Goal: Information Seeking & Learning: Find specific fact

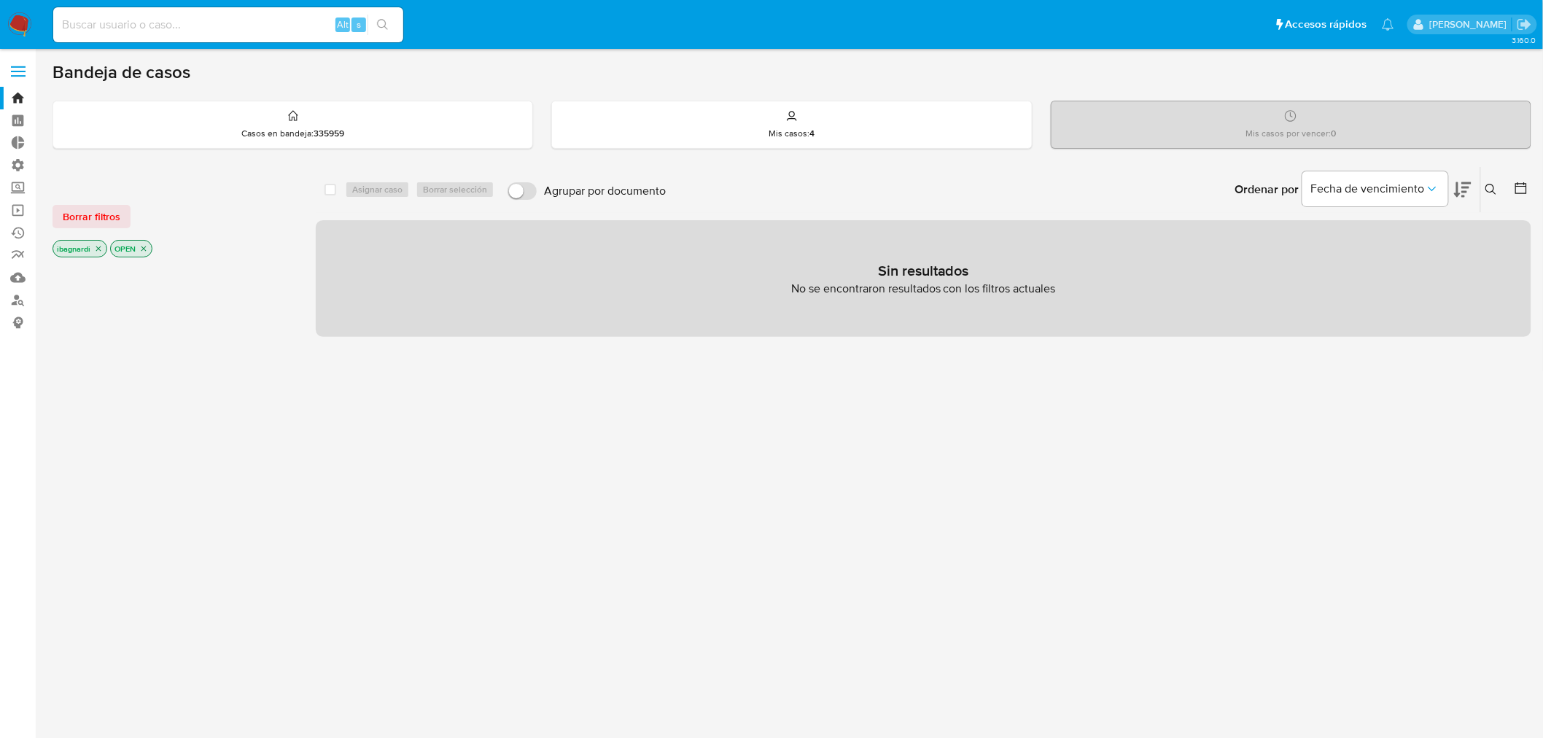
click at [144, 20] on input at bounding box center [228, 24] width 350 height 19
click at [157, 28] on input at bounding box center [228, 24] width 350 height 19
type input "630287933"
click at [388, 25] on icon "search-icon" at bounding box center [383, 25] width 12 height 12
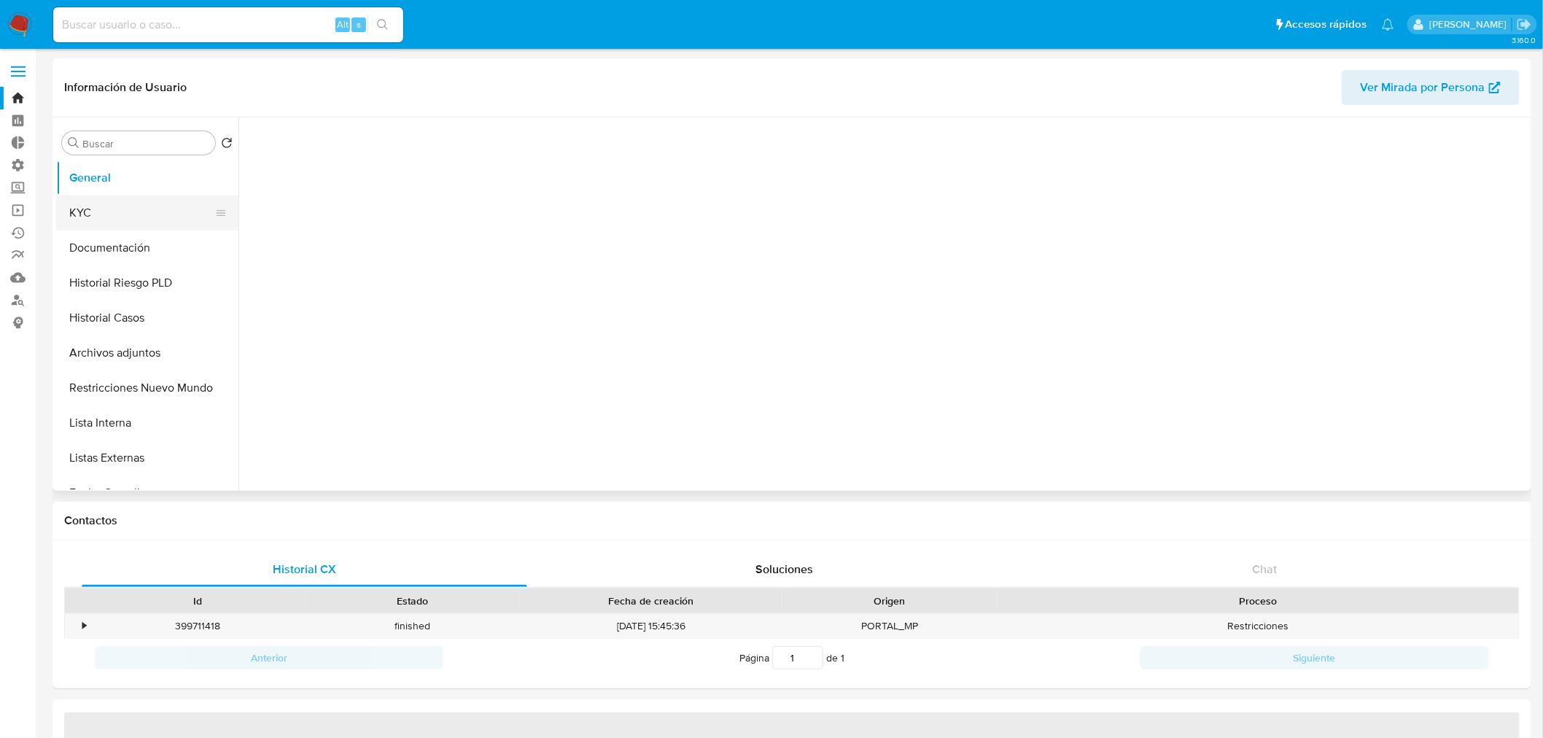
select select "10"
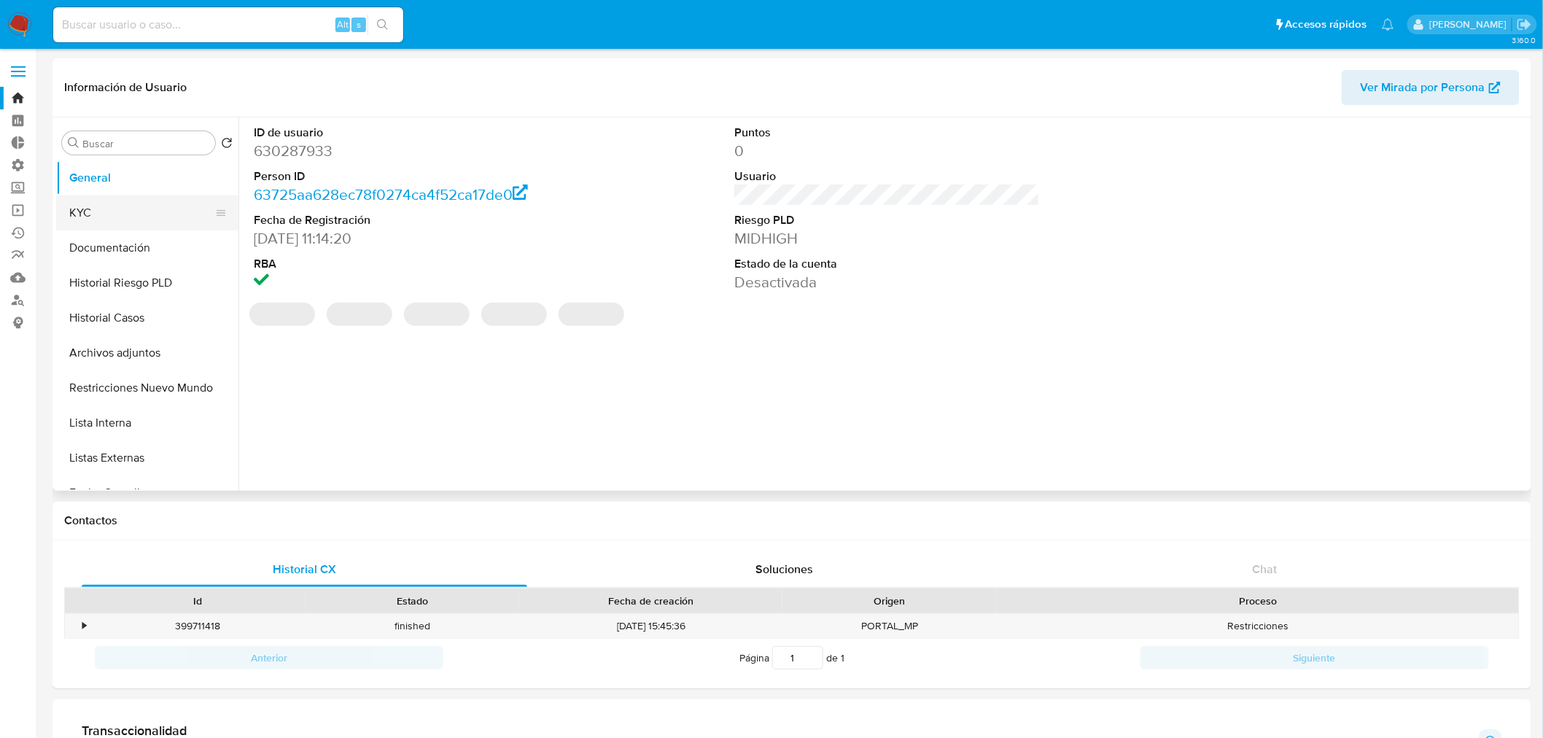
click at [112, 217] on button "KYC" at bounding box center [141, 212] width 171 height 35
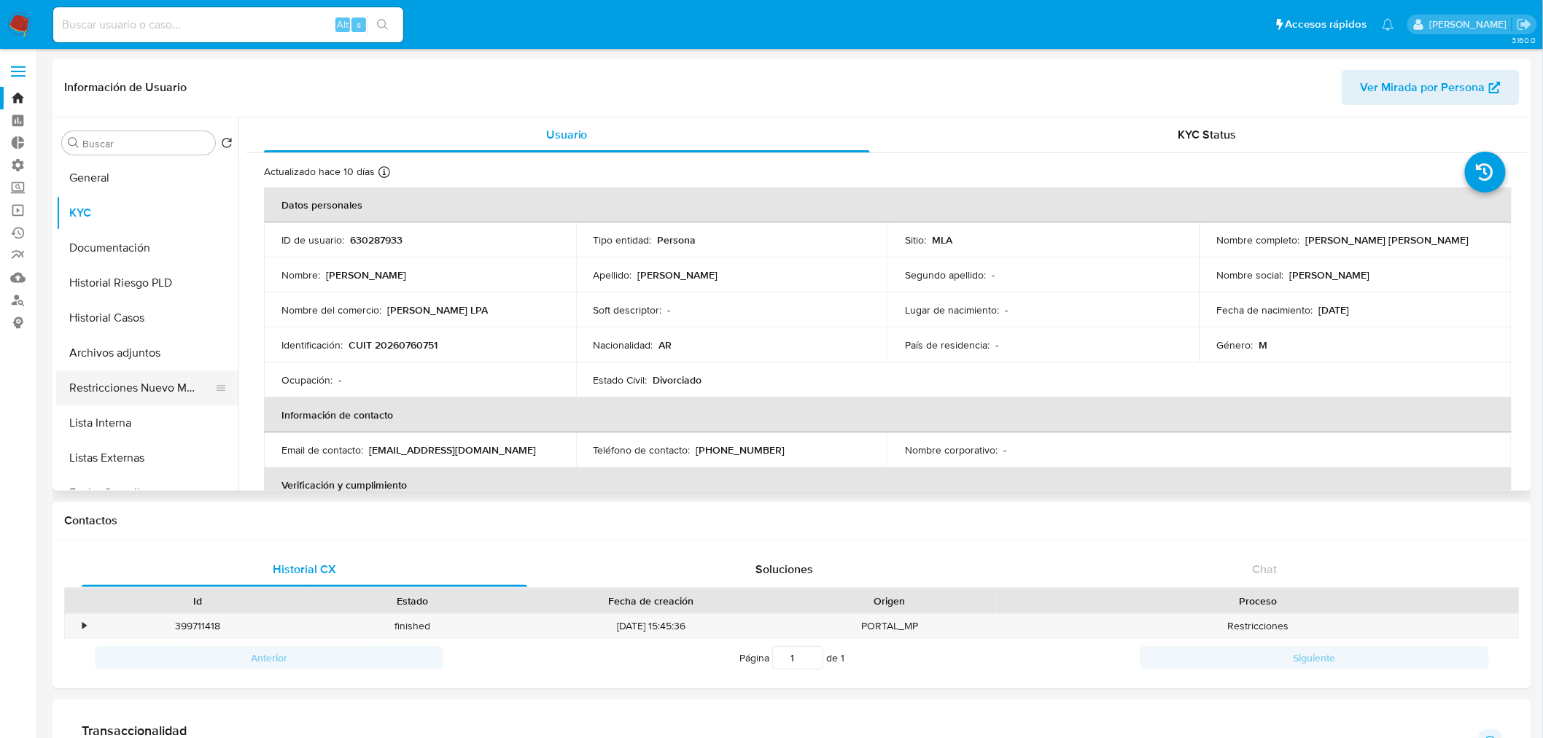
click at [158, 389] on button "Restricciones Nuevo Mundo" at bounding box center [141, 387] width 171 height 35
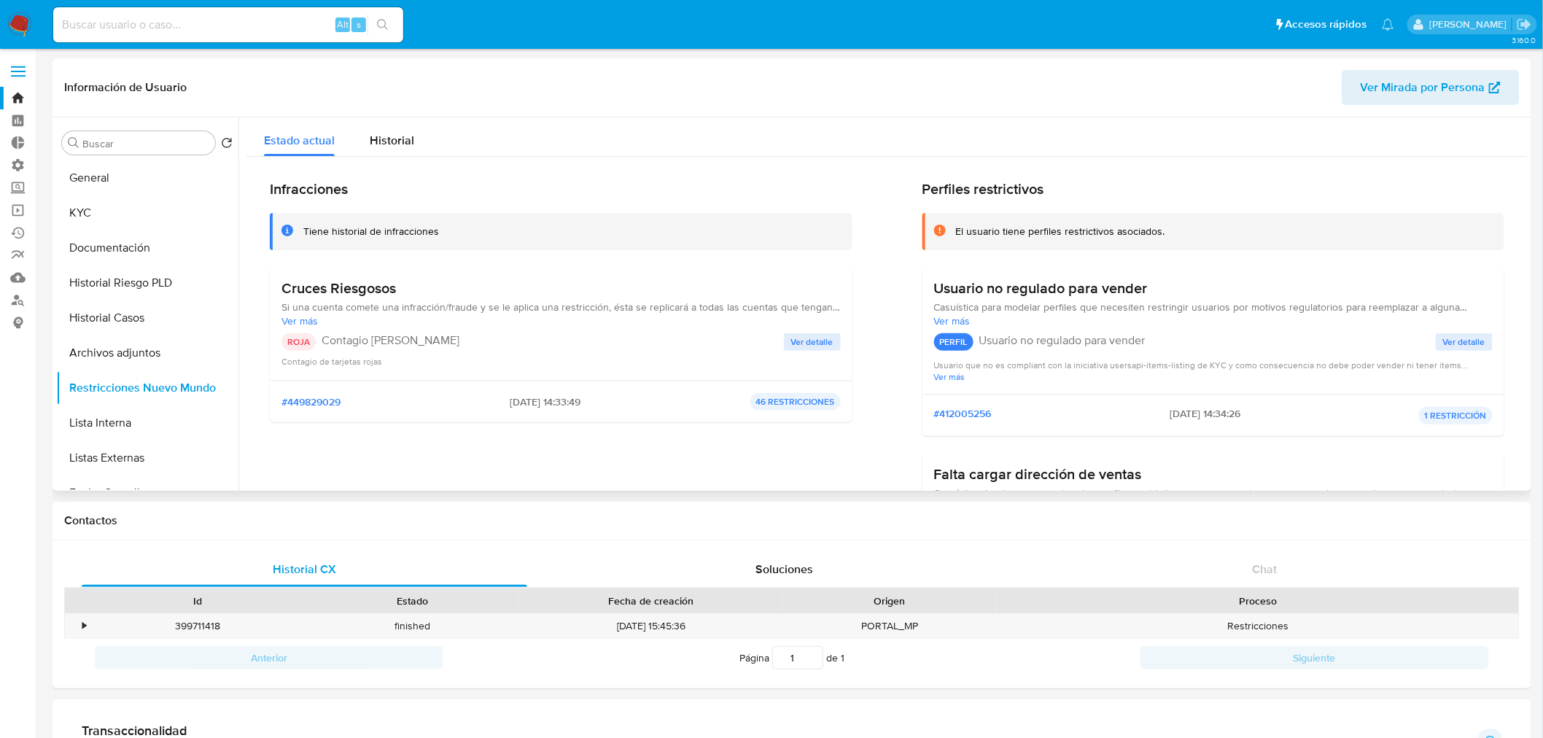
click at [817, 330] on div "Cruces Riesgosos Si una cuenta comete una infracción/fraude y se le aplica una …" at bounding box center [560, 323] width 559 height 89
click at [820, 344] on span "Ver detalle" at bounding box center [812, 342] width 42 height 15
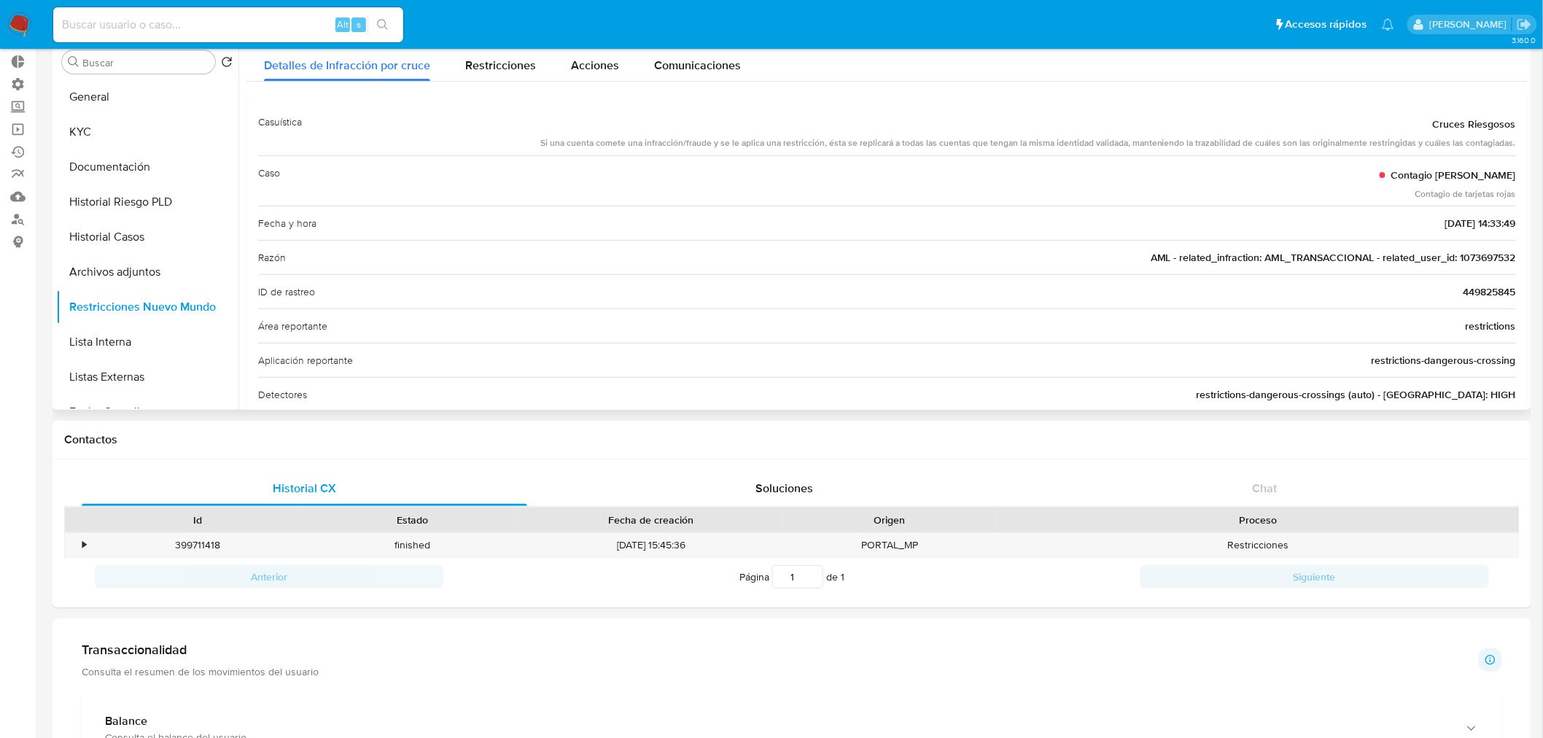
scroll to position [10, 0]
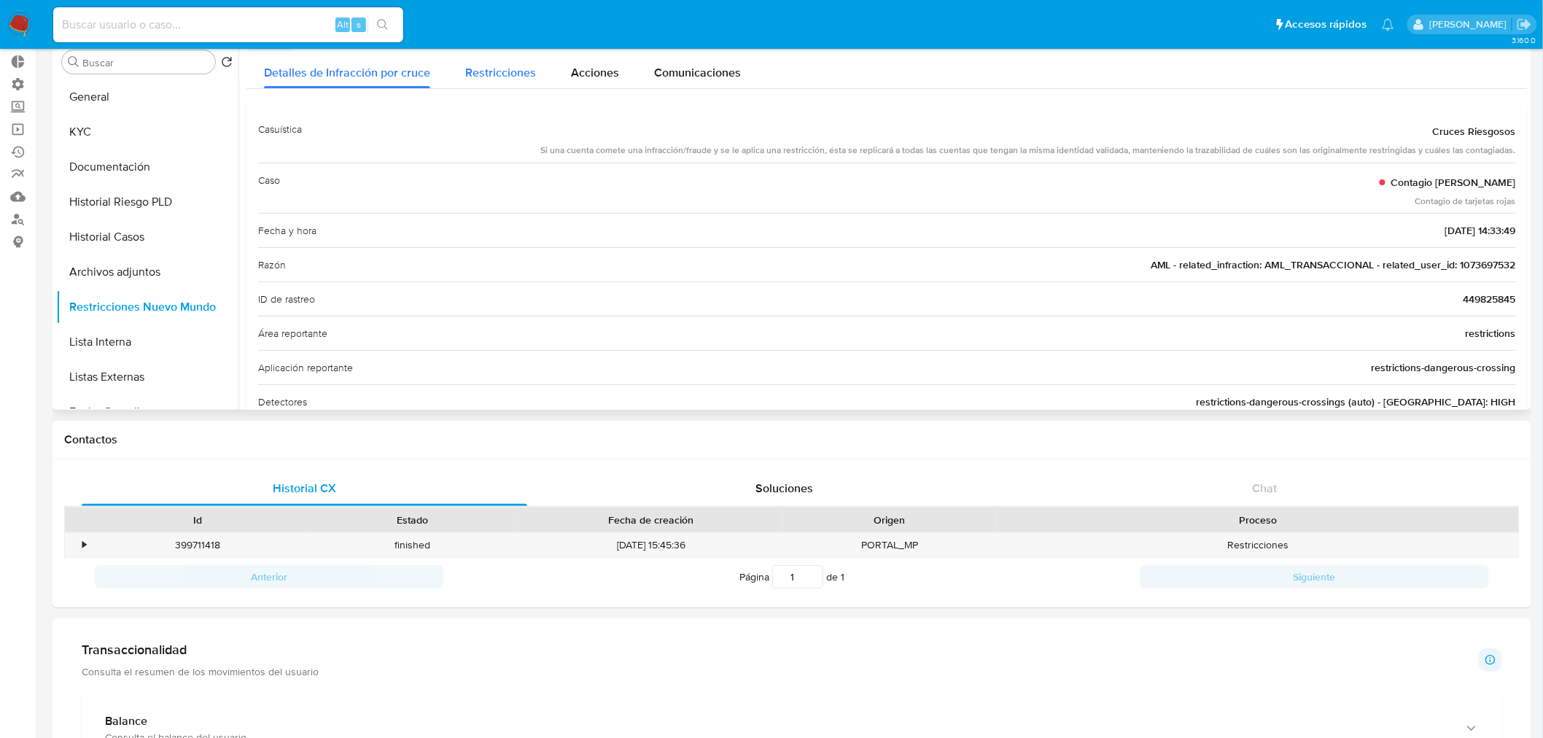
click at [516, 66] on span "Restricciones" at bounding box center [500, 72] width 71 height 17
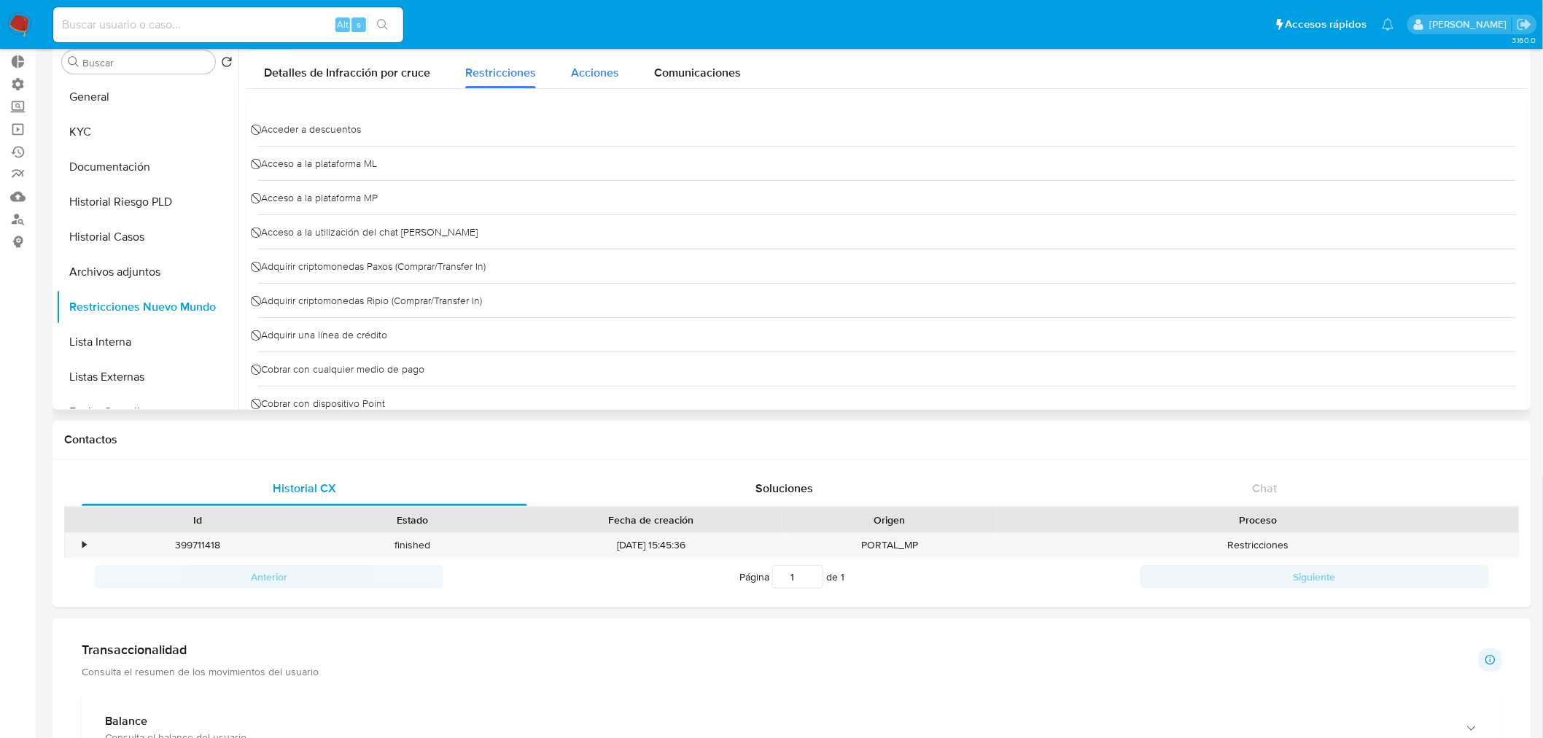
click at [573, 76] on span "Acciones" at bounding box center [595, 72] width 48 height 17
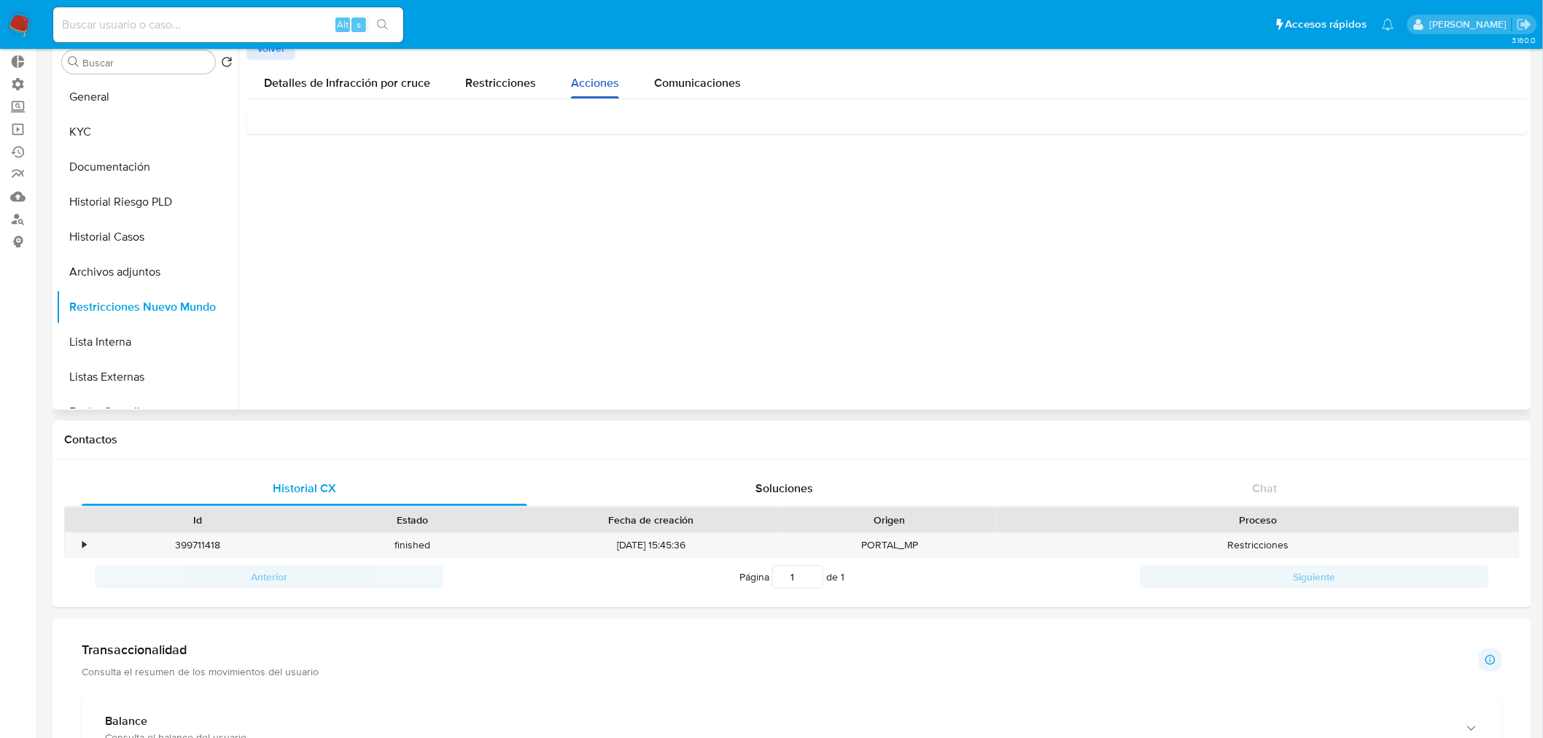
scroll to position [0, 0]
click at [394, 84] on span "Detalles de Infracción por cruce" at bounding box center [347, 82] width 166 height 17
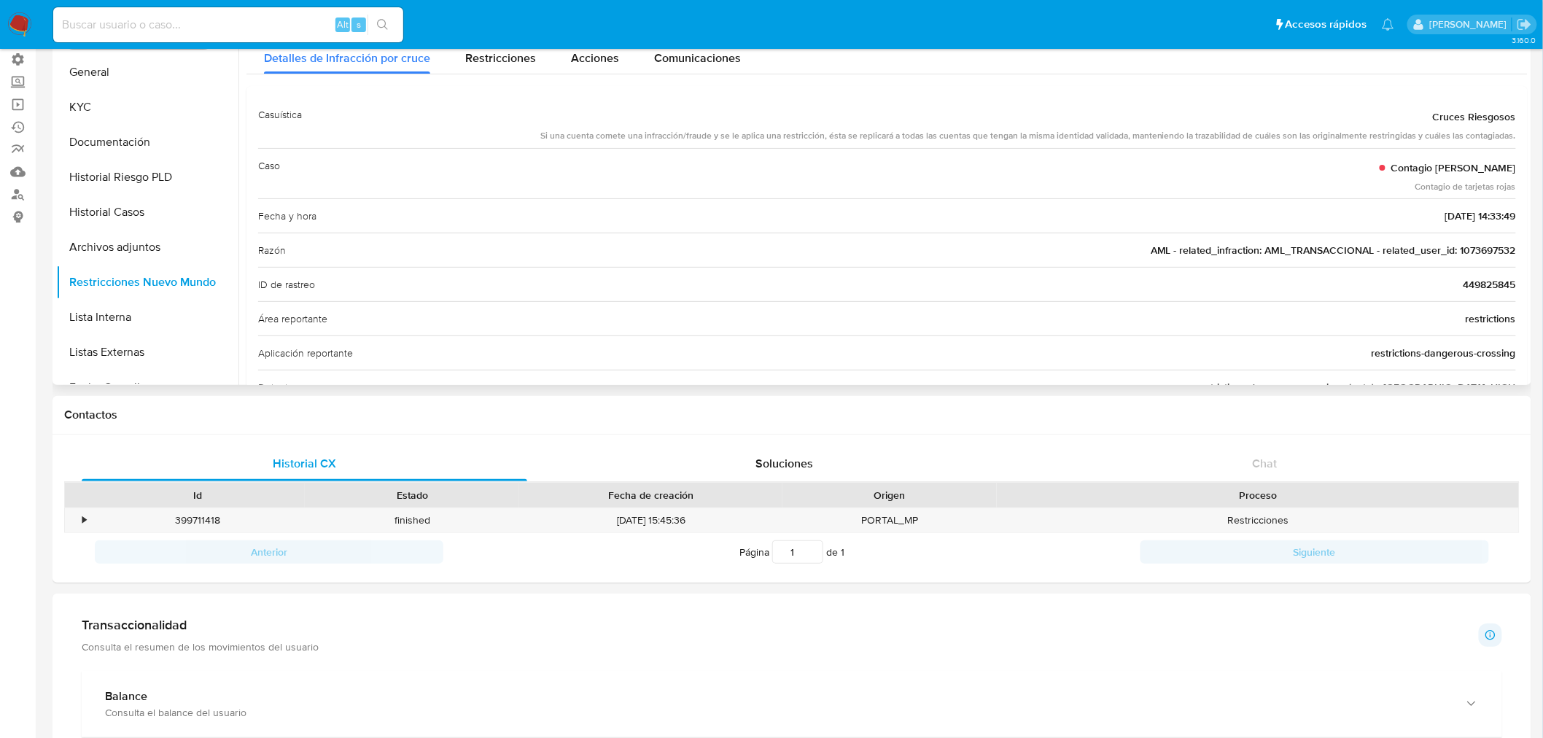
scroll to position [81, 0]
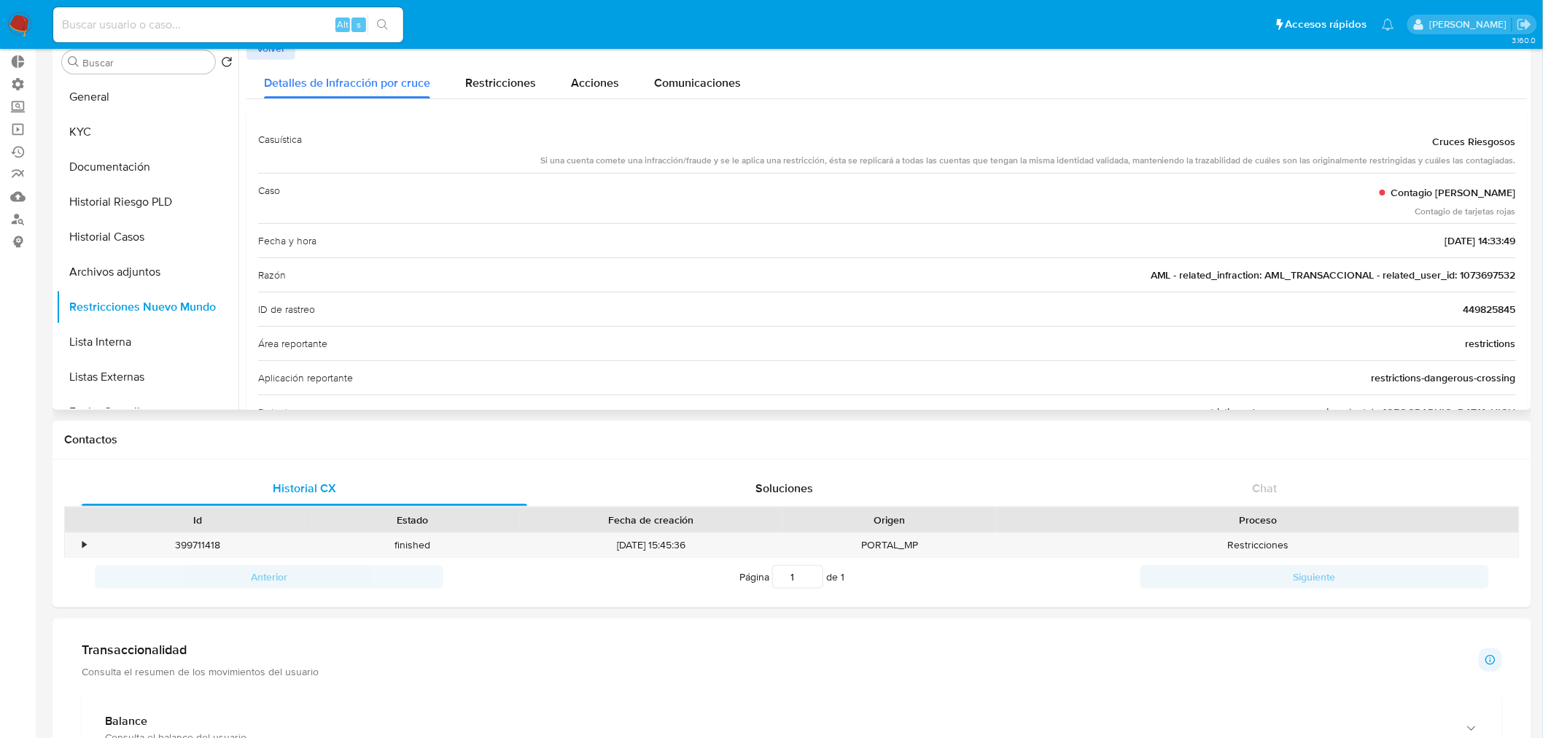
drag, startPoint x: 1405, startPoint y: 265, endPoint x: 1514, endPoint y: 258, distance: 109.6
click at [1514, 258] on div "Casuística Cruces Riesgosos Si una cuenta comete una infracción/fraude y se le …" at bounding box center [886, 499] width 1281 height 776
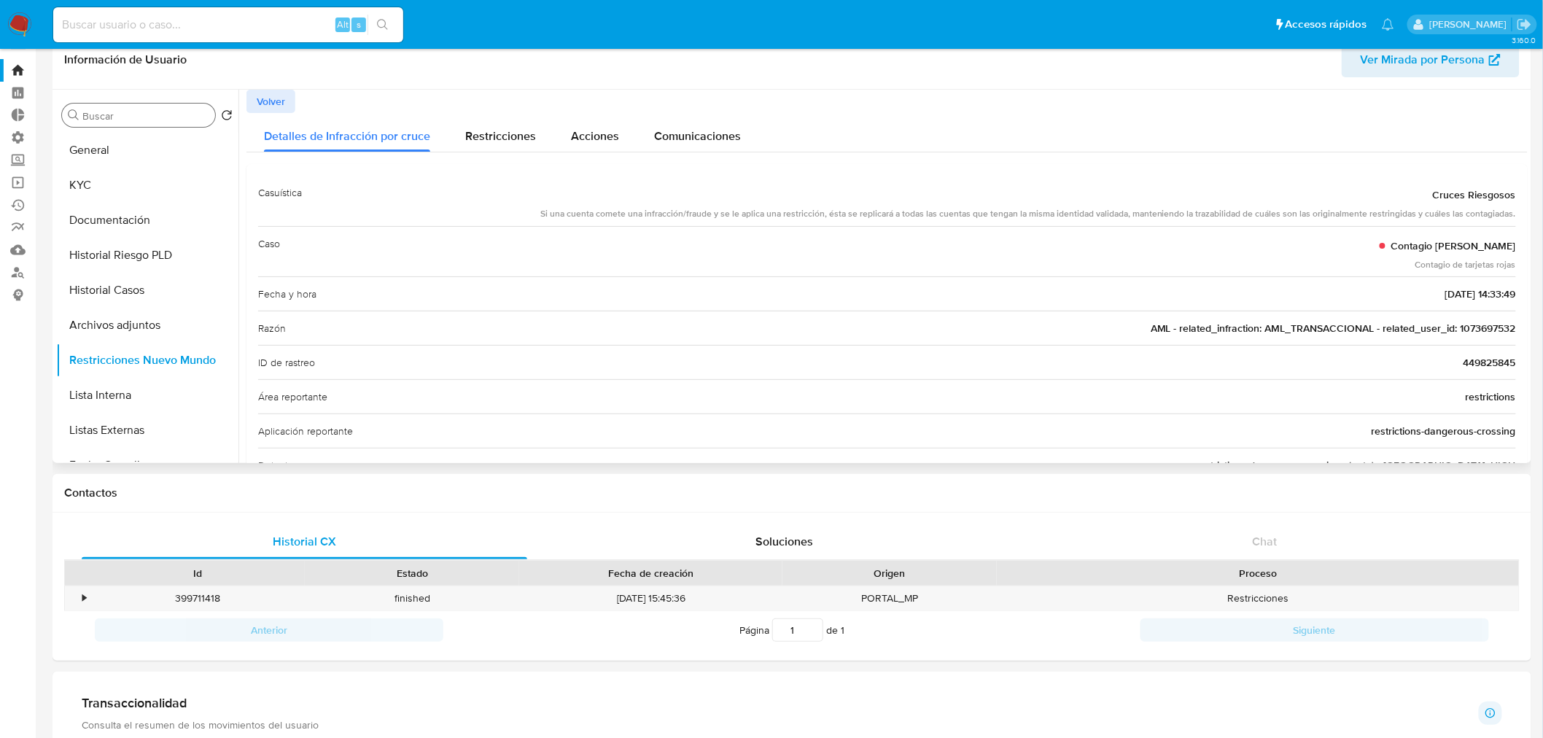
scroll to position [0, 0]
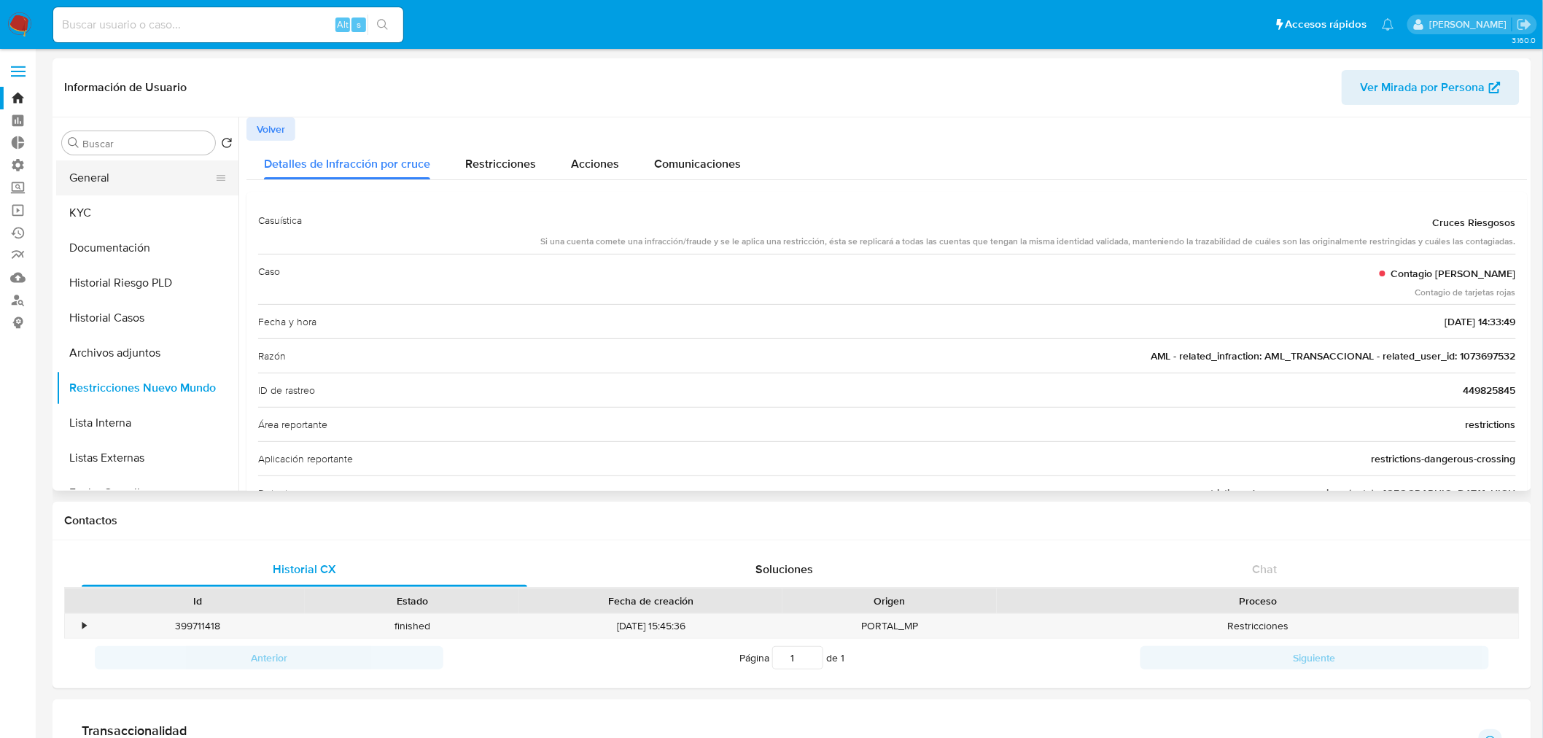
click at [125, 184] on button "General" at bounding box center [141, 177] width 171 height 35
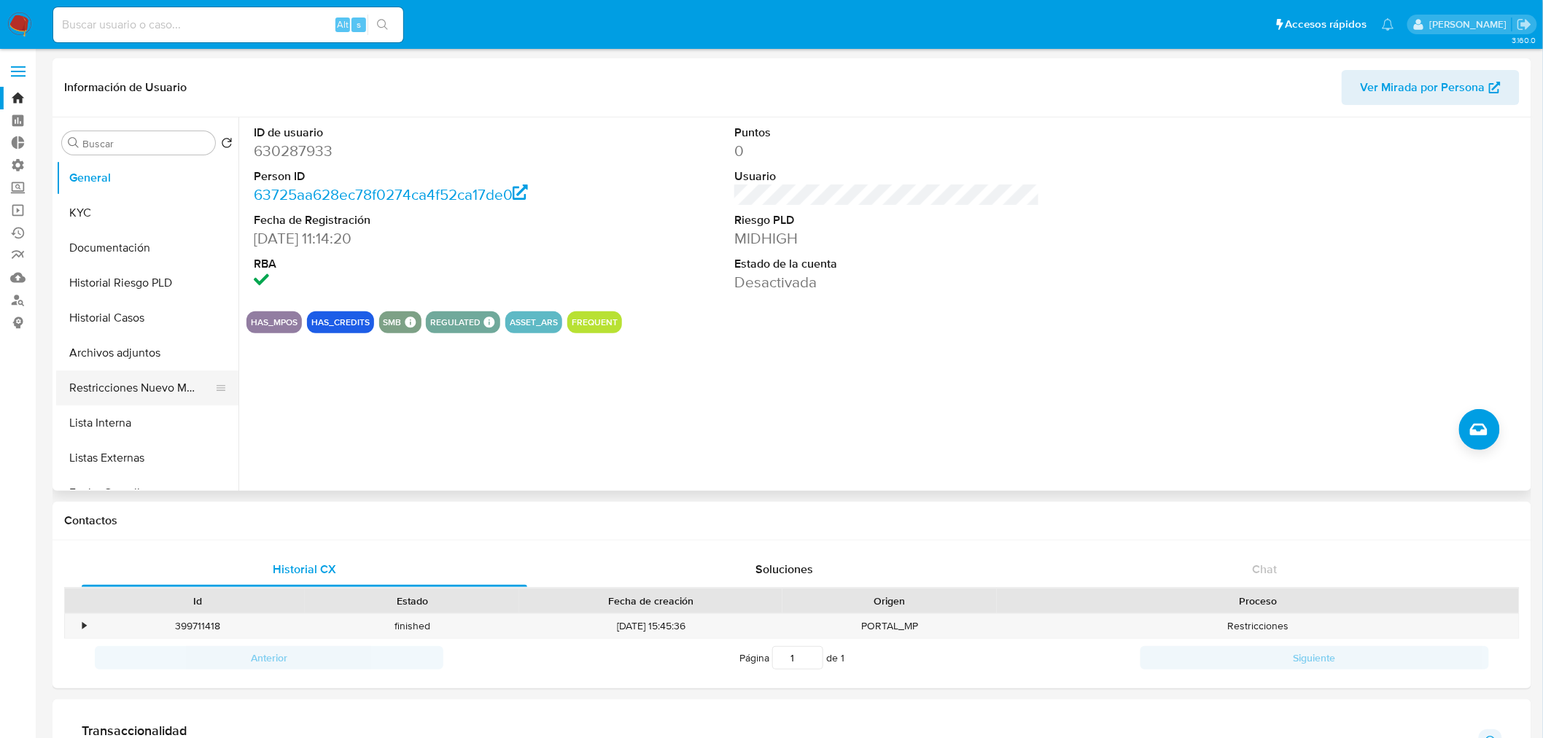
click at [141, 392] on button "Restricciones Nuevo Mundo" at bounding box center [141, 387] width 171 height 35
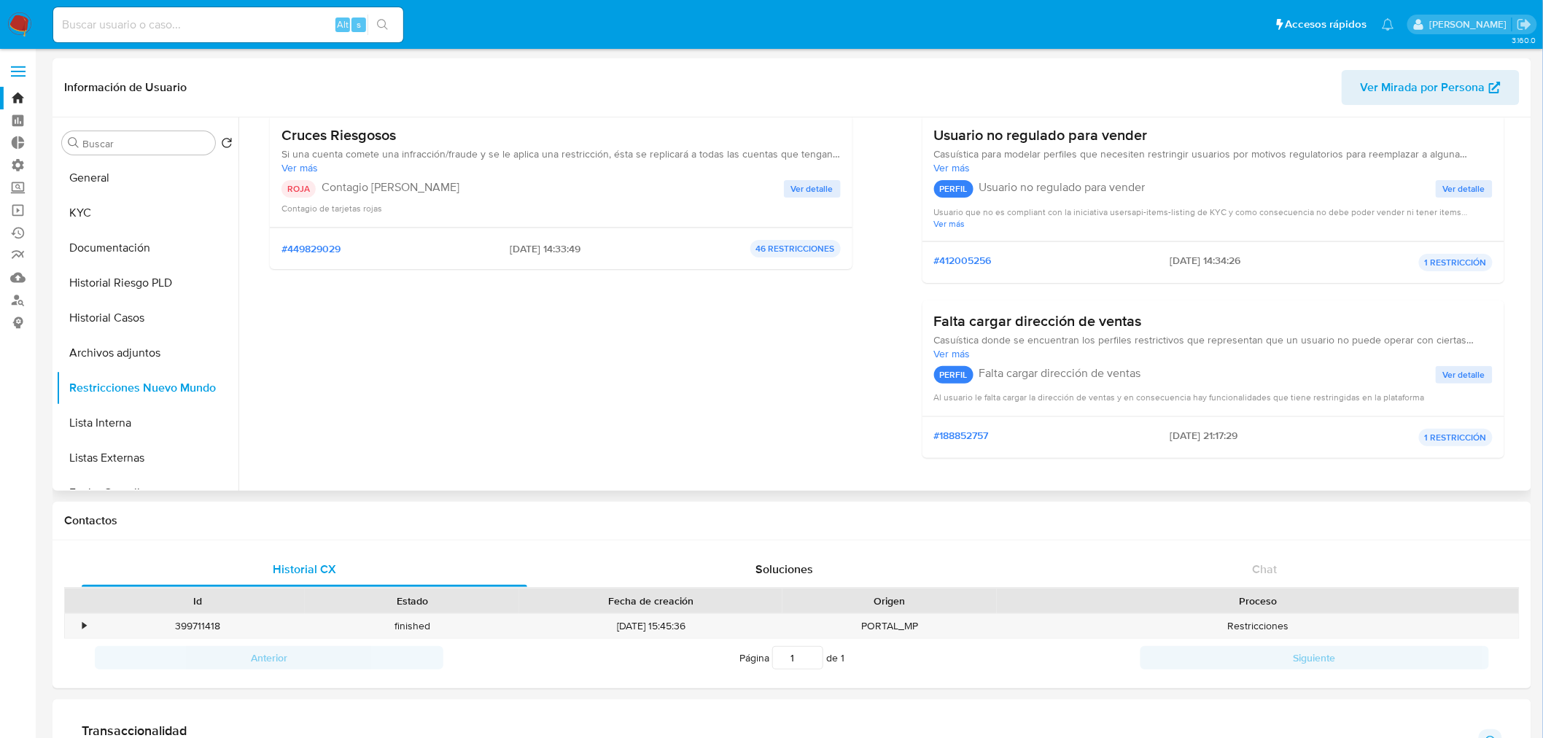
scroll to position [162, 0]
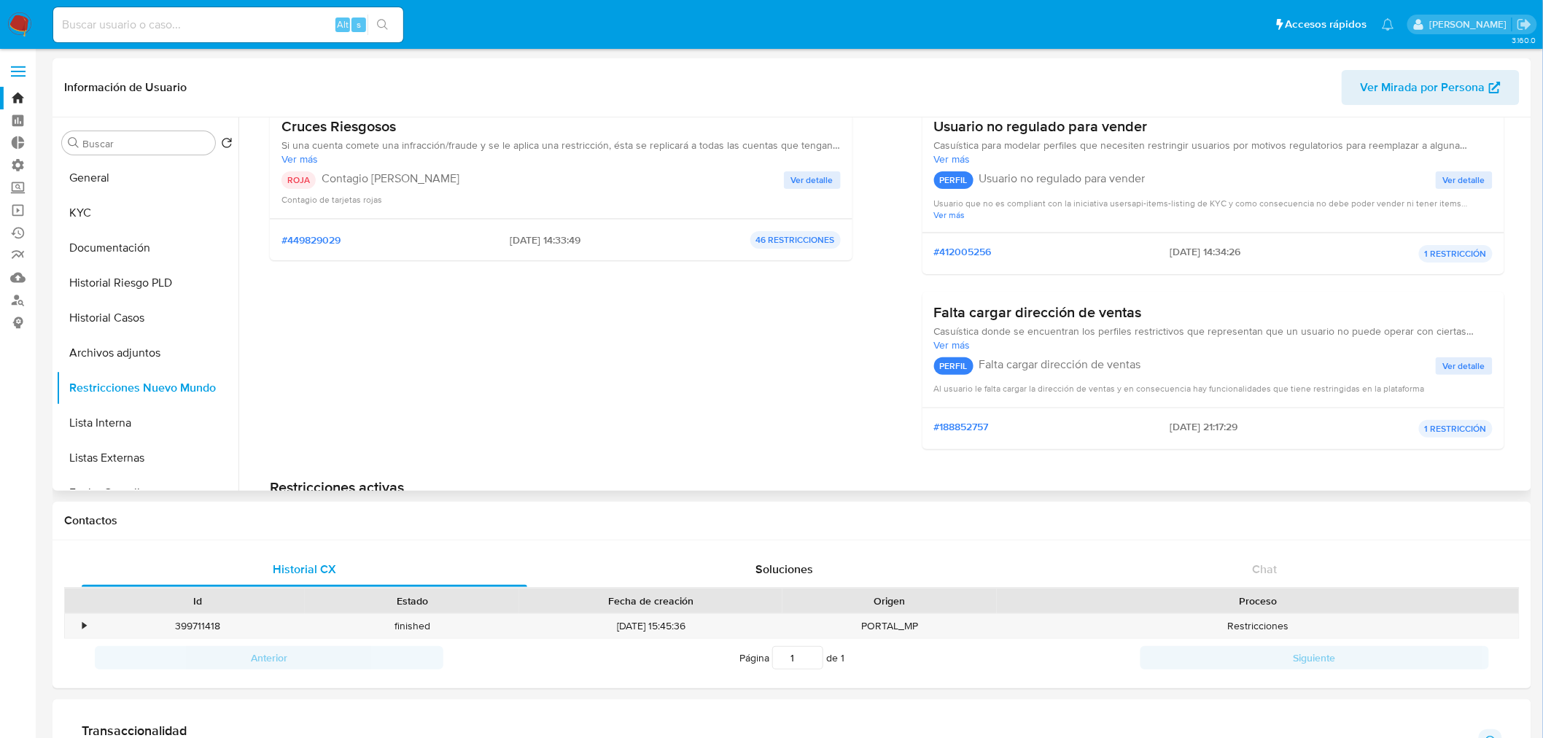
click at [804, 182] on span "Ver detalle" at bounding box center [812, 180] width 42 height 15
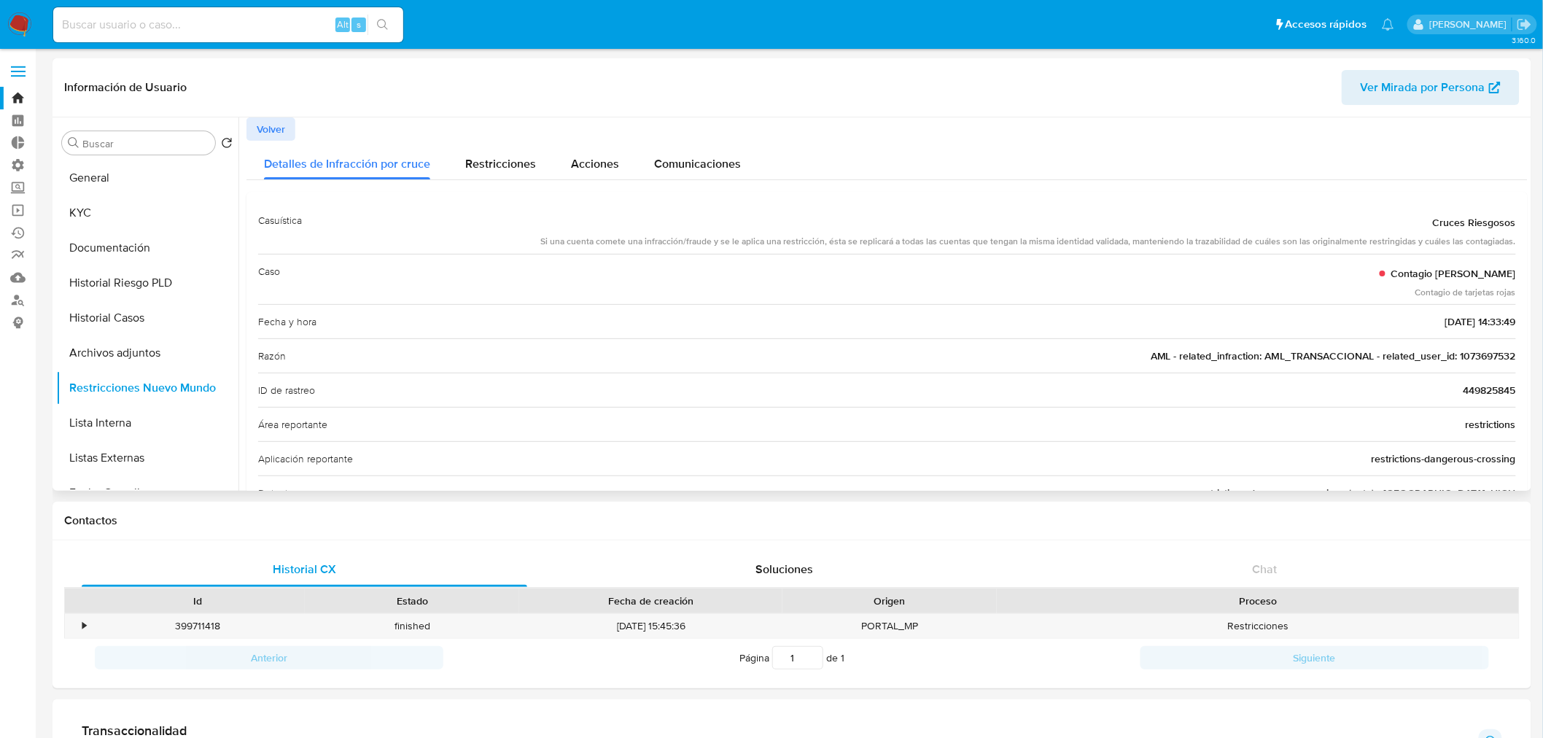
drag, startPoint x: 1513, startPoint y: 359, endPoint x: 1454, endPoint y: 360, distance: 59.1
click at [1454, 360] on div "Casuística Cruces Riesgosos Si una cuenta comete una infracción/fraude y se le …" at bounding box center [886, 580] width 1281 height 776
click at [129, 30] on input at bounding box center [228, 24] width 350 height 19
paste input "1073697532"
type input "1073697532"
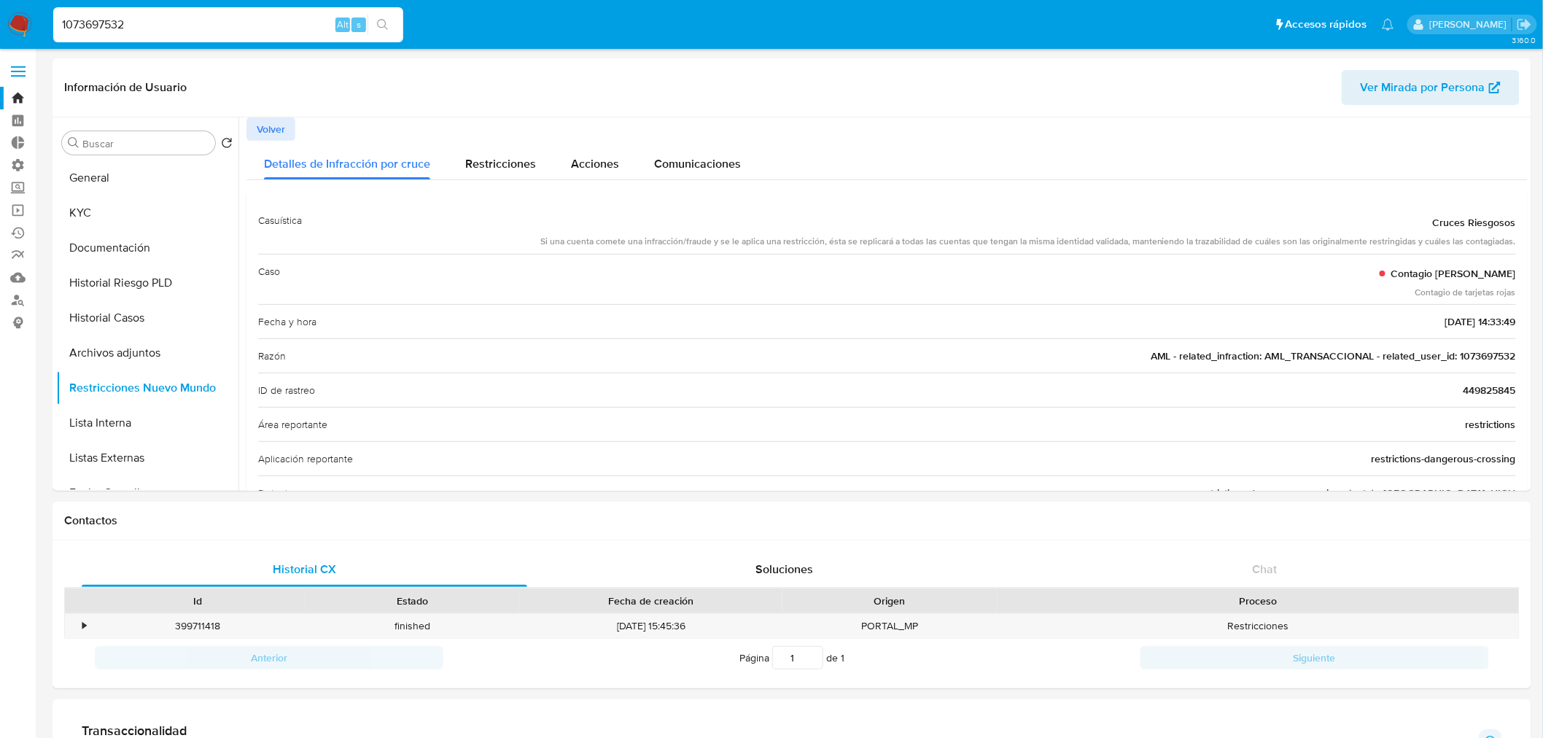
click at [382, 25] on icon "search-icon" at bounding box center [383, 25] width 12 height 12
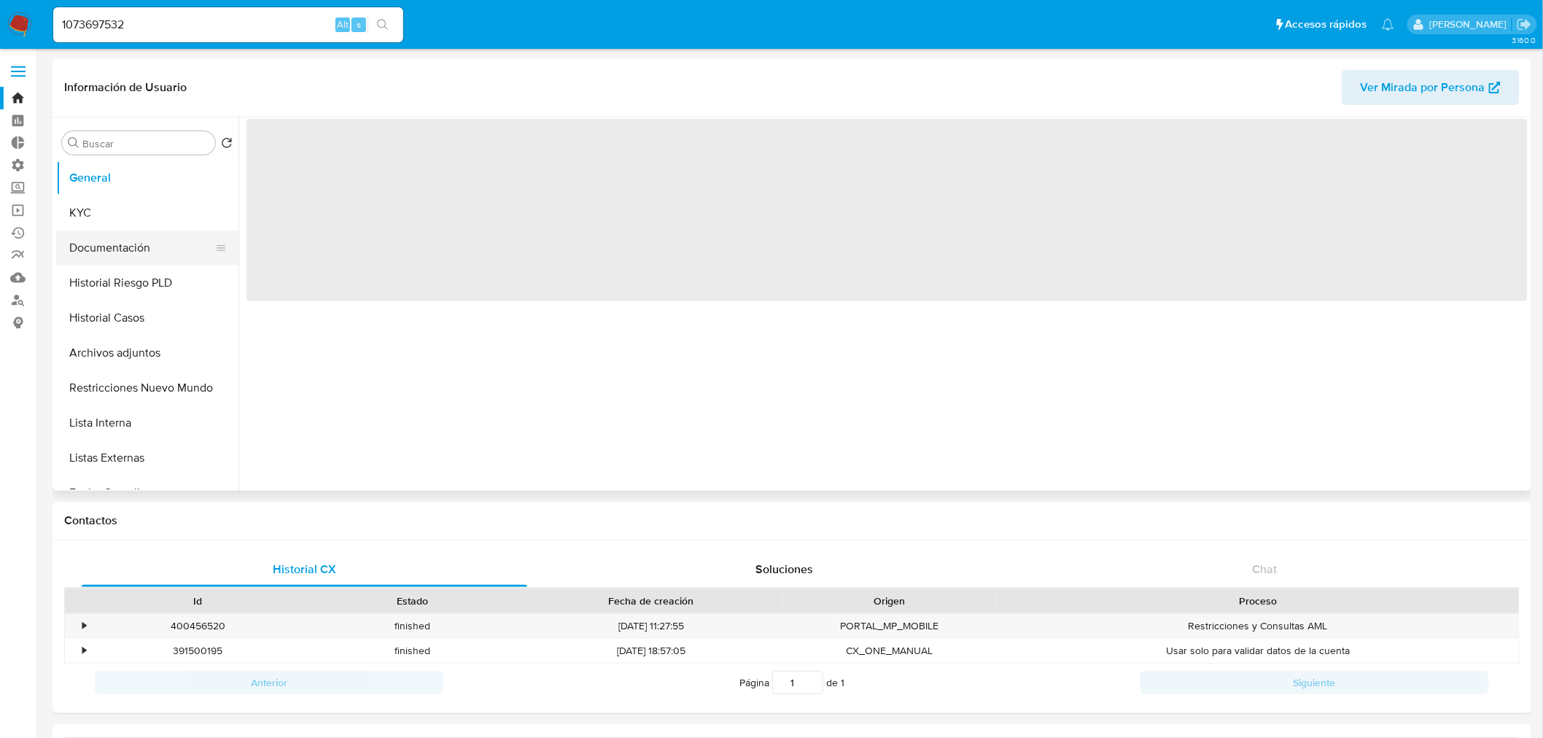
select select "10"
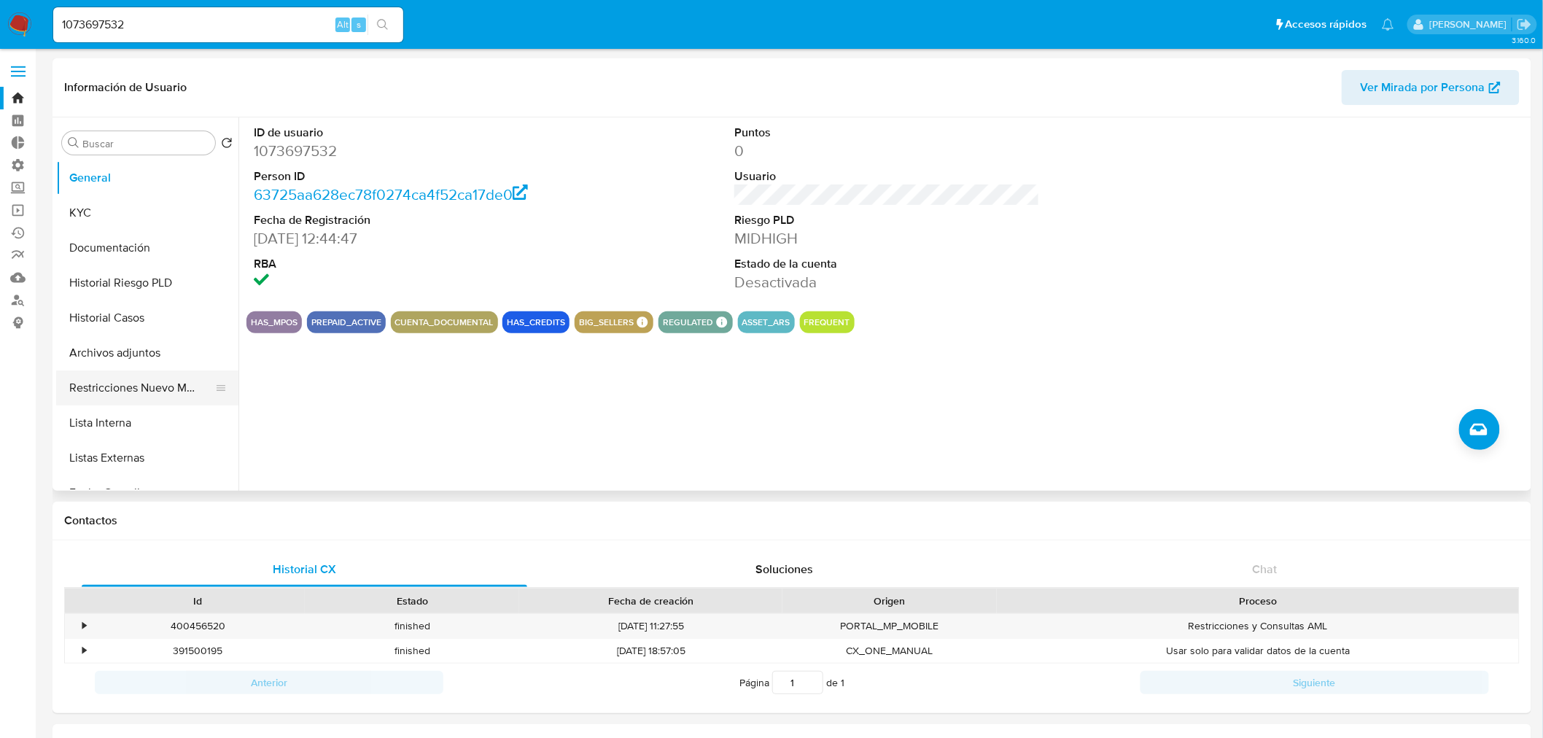
click at [136, 389] on button "Restricciones Nuevo Mundo" at bounding box center [141, 387] width 171 height 35
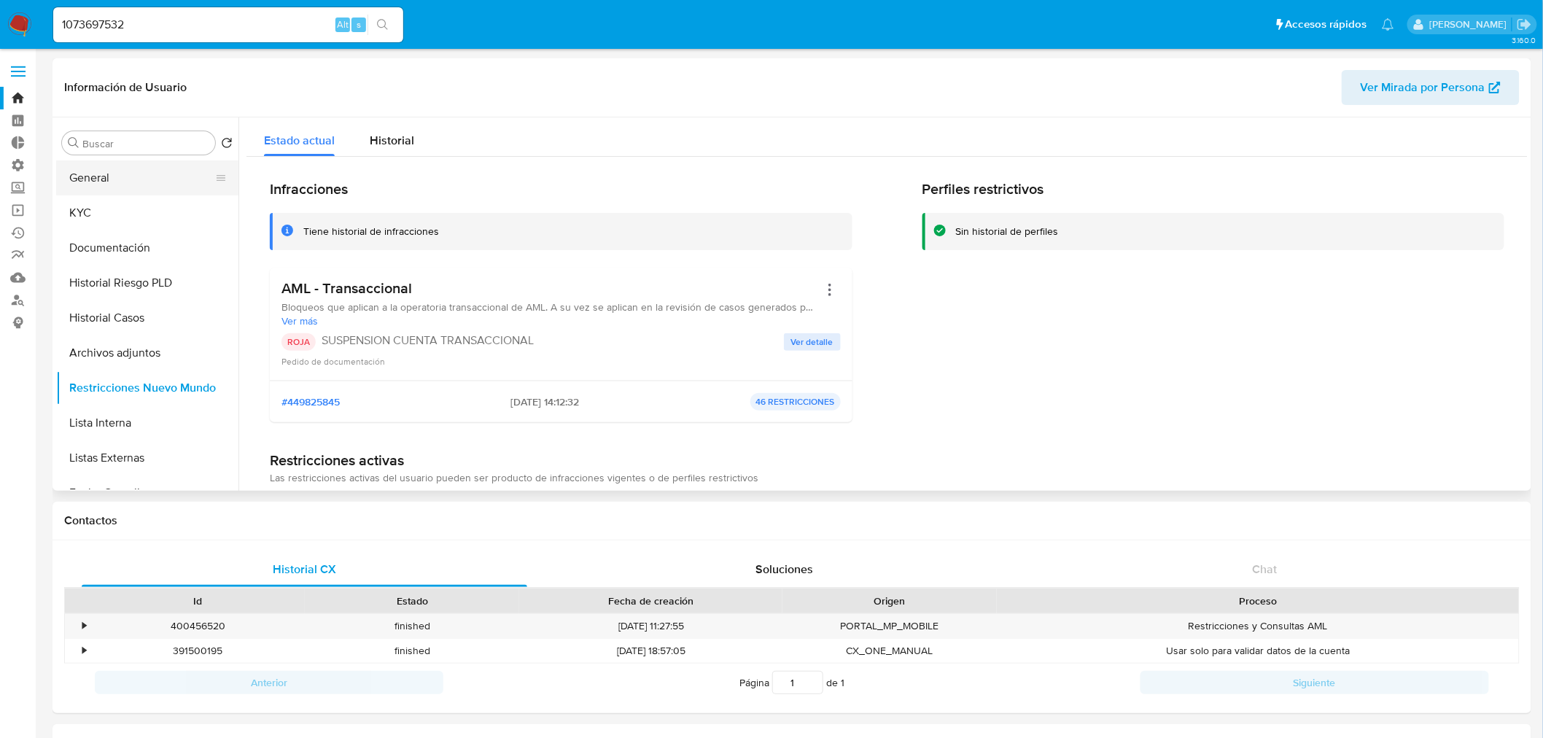
click at [136, 175] on button "General" at bounding box center [141, 177] width 171 height 35
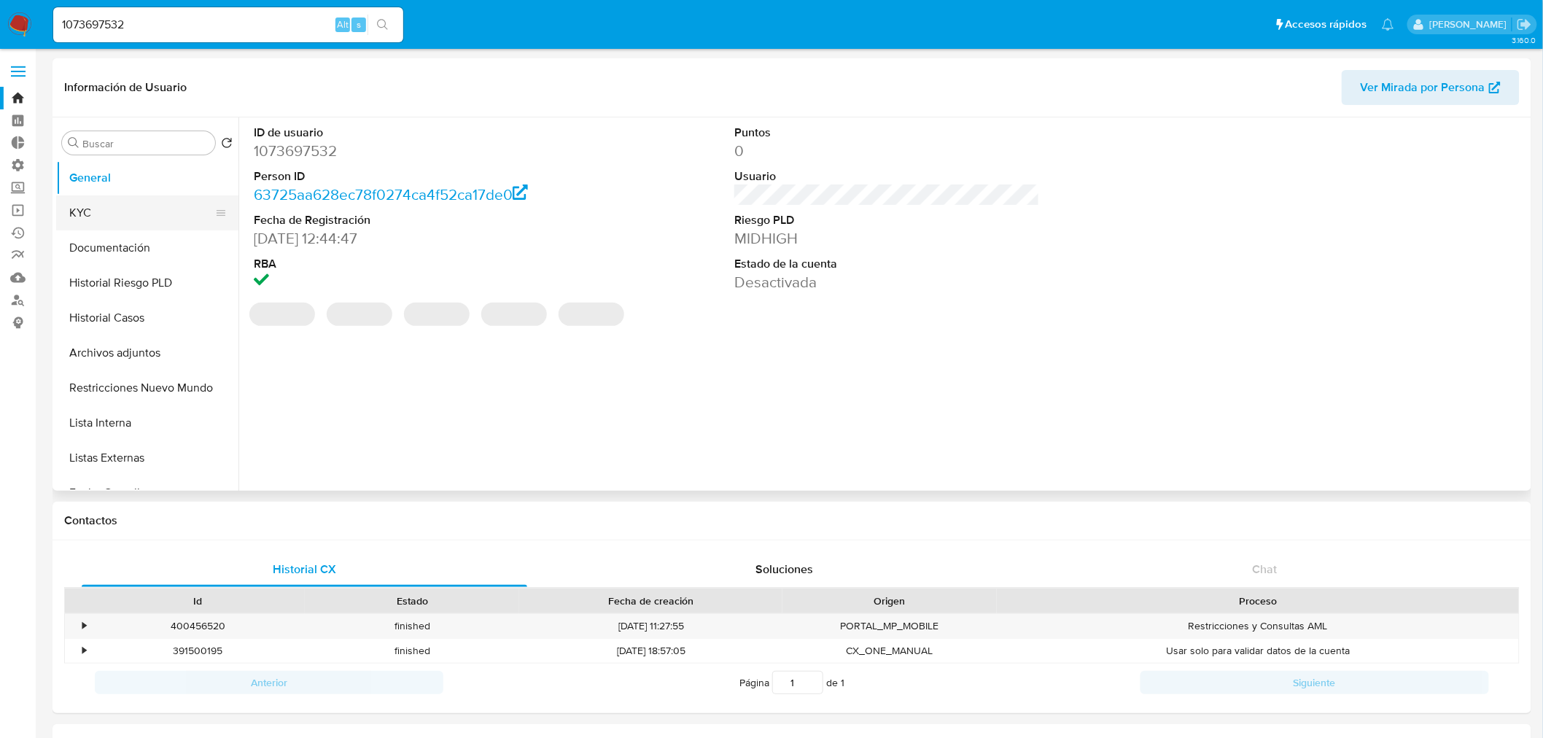
click at [107, 209] on button "KYC" at bounding box center [141, 212] width 171 height 35
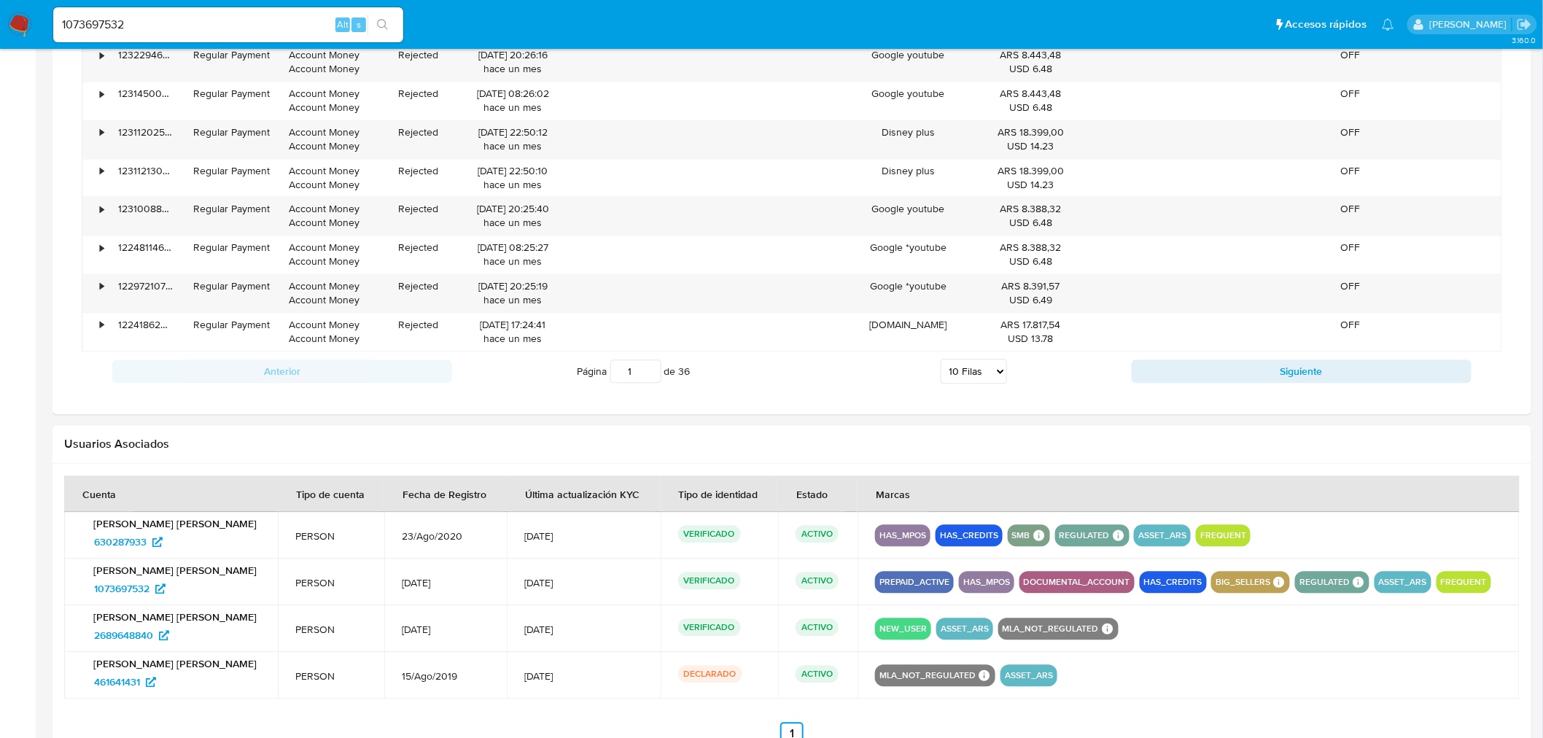
scroll to position [1227, 0]
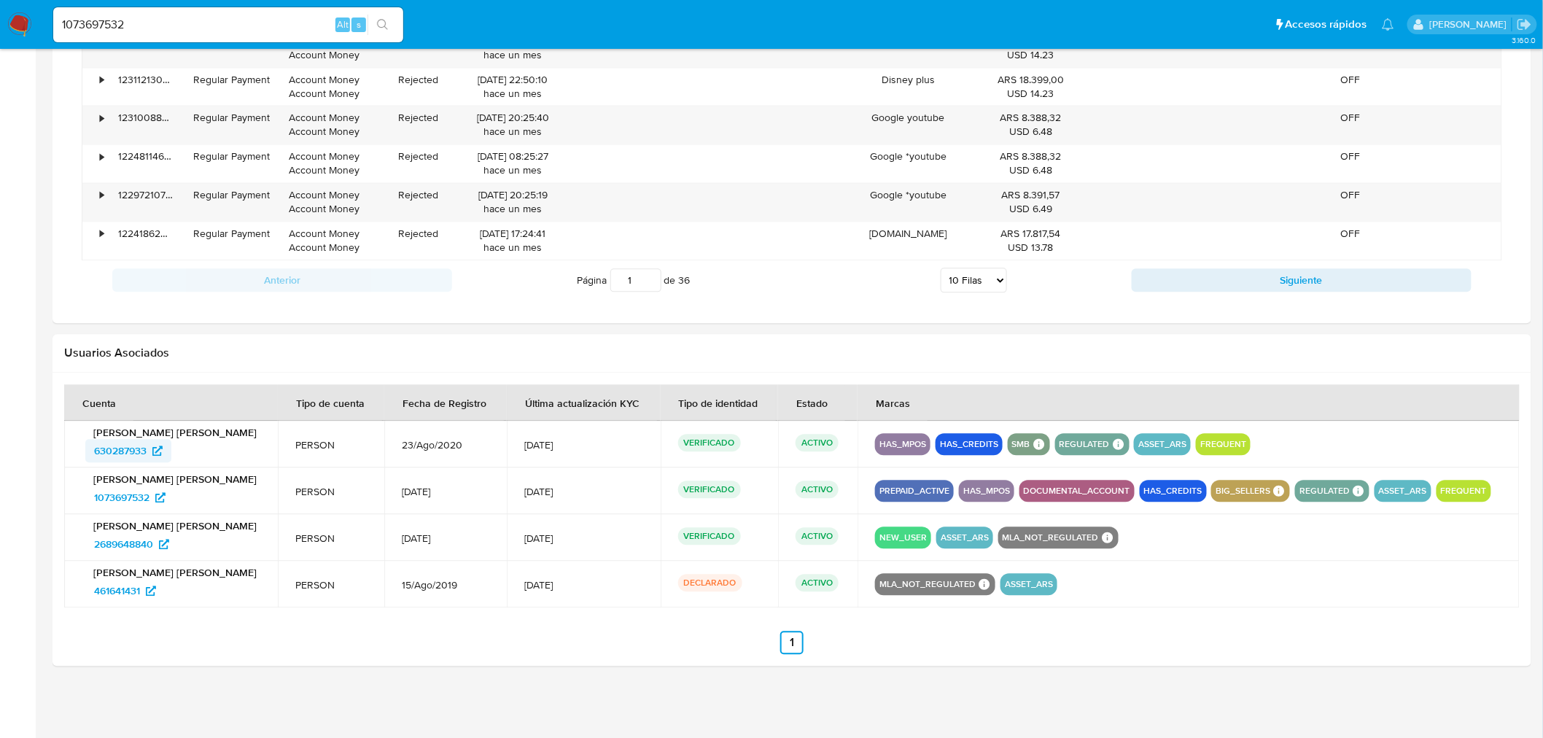
click at [139, 446] on span "630287933" at bounding box center [120, 450] width 52 height 23
click at [135, 446] on span "630287933" at bounding box center [120, 450] width 52 height 23
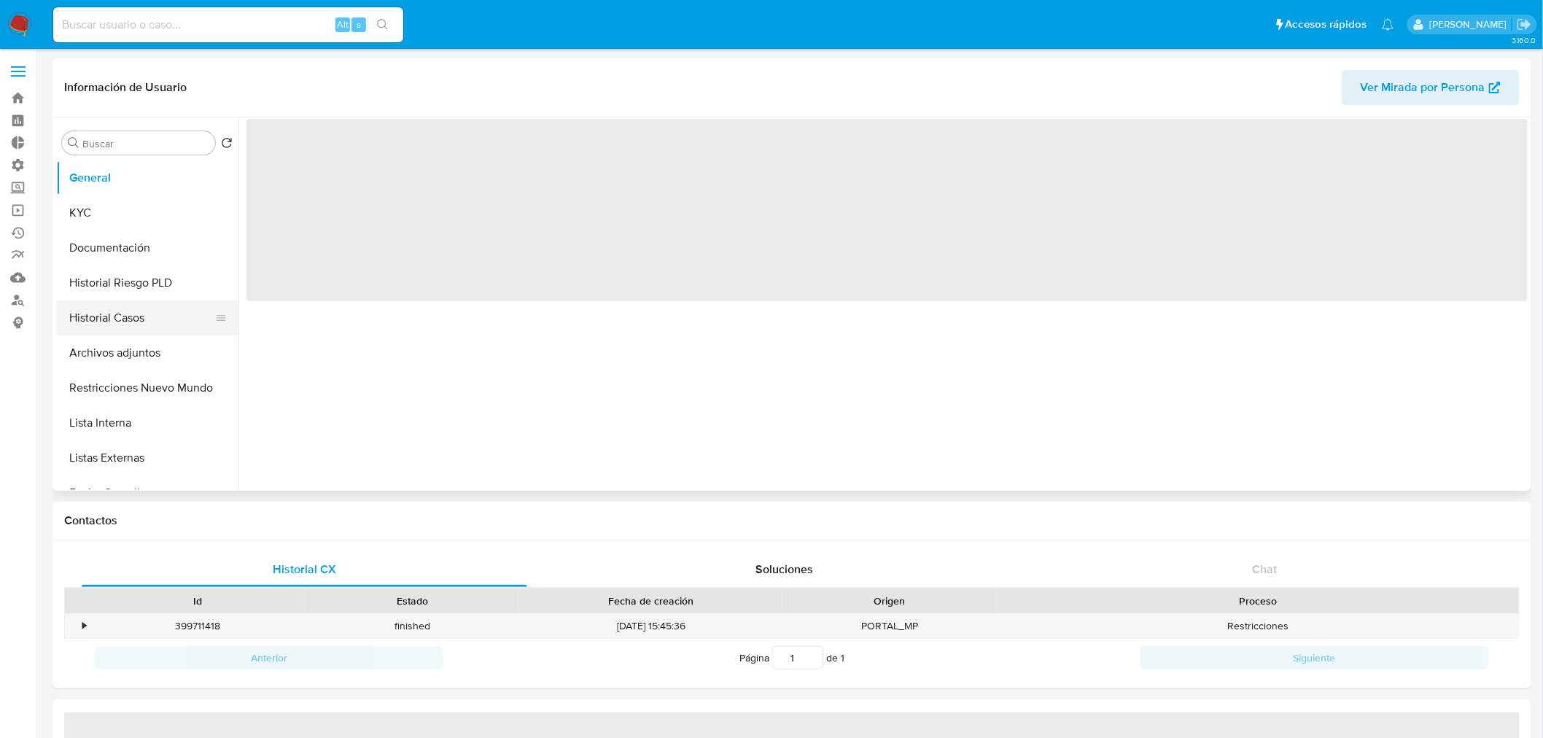
select select "10"
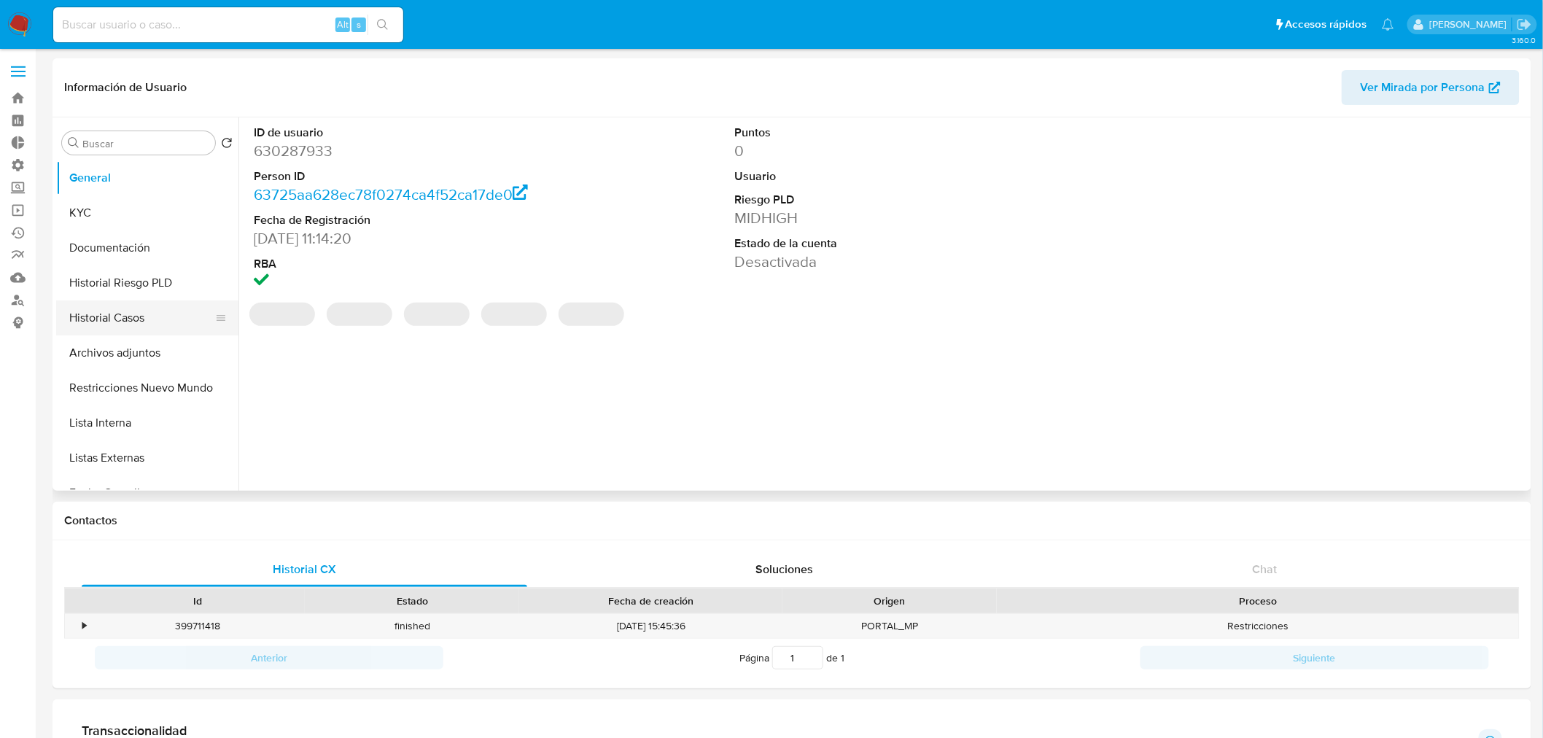
click at [128, 322] on button "Historial Casos" at bounding box center [141, 317] width 171 height 35
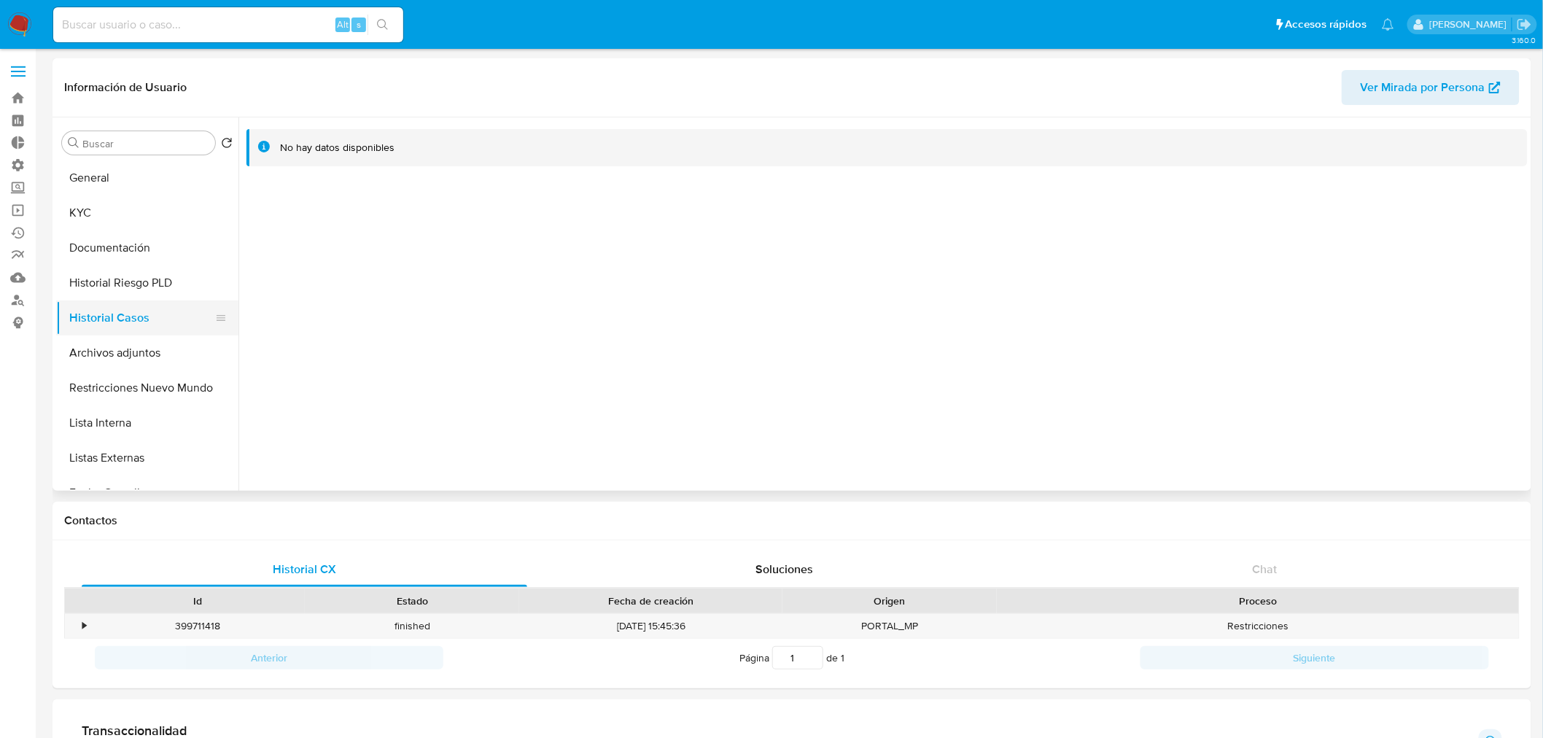
click at [114, 322] on button "Historial Casos" at bounding box center [141, 317] width 171 height 35
click at [148, 394] on button "Restricciones Nuevo Mundo" at bounding box center [141, 387] width 171 height 35
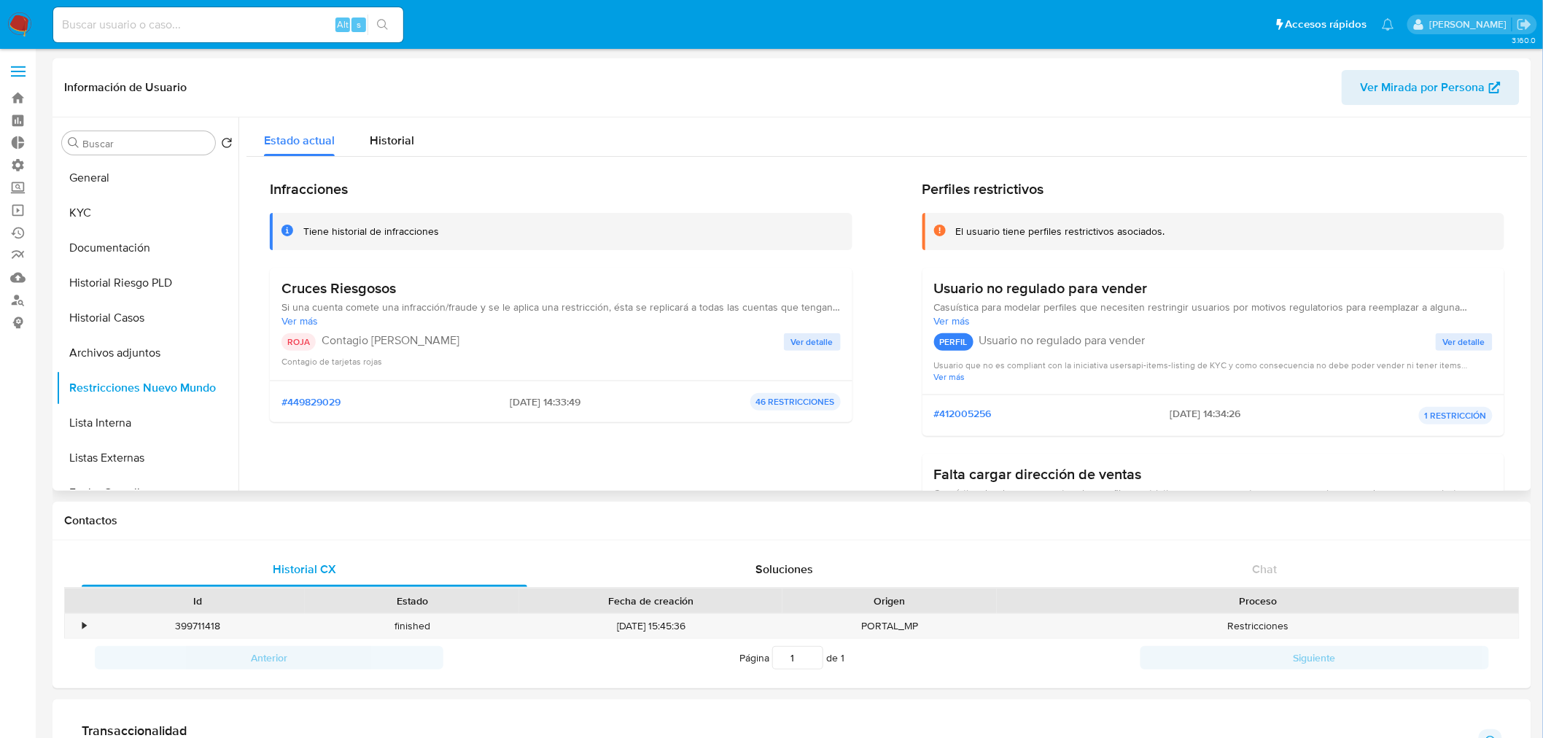
click at [808, 340] on span "Ver detalle" at bounding box center [812, 342] width 42 height 15
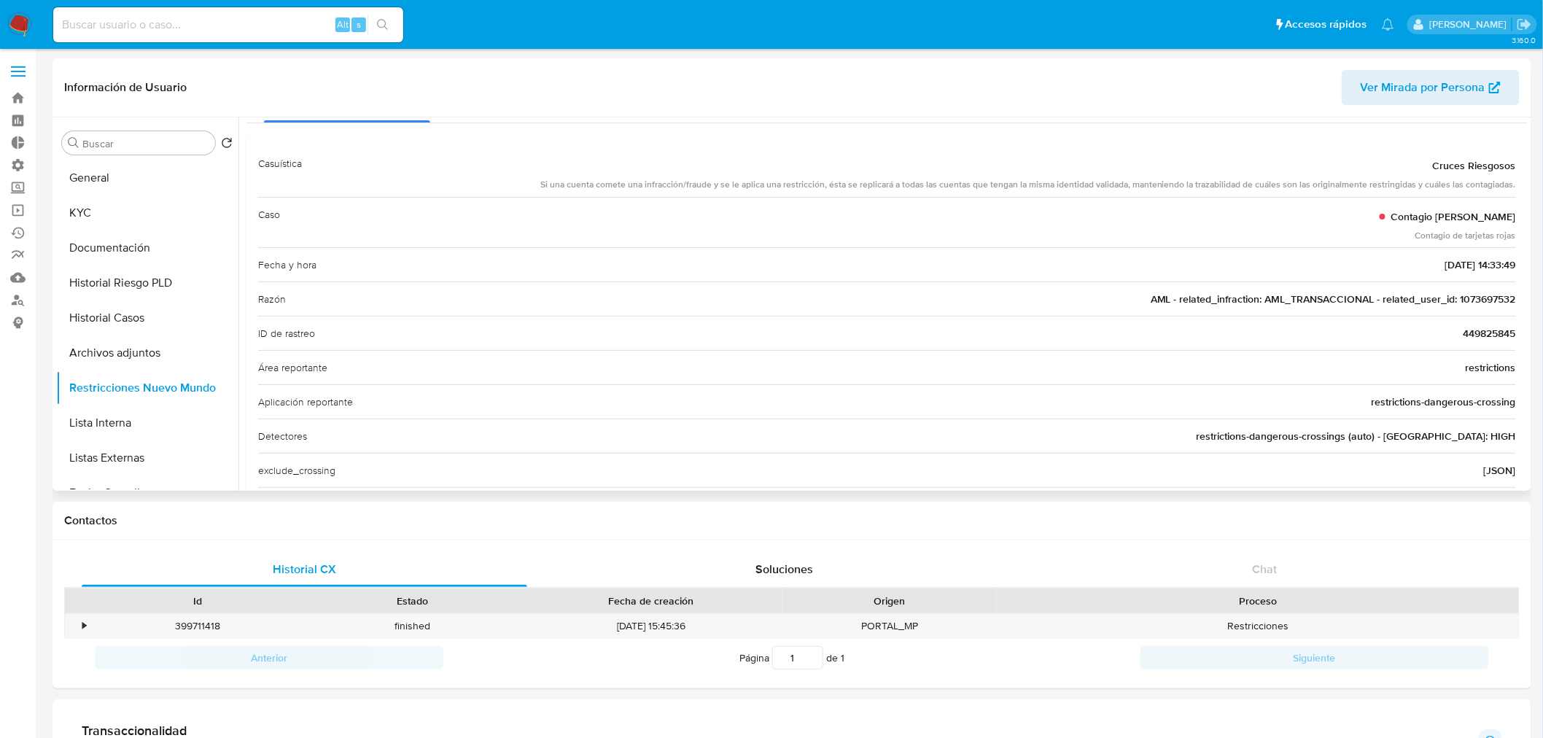
scroll to position [81, 0]
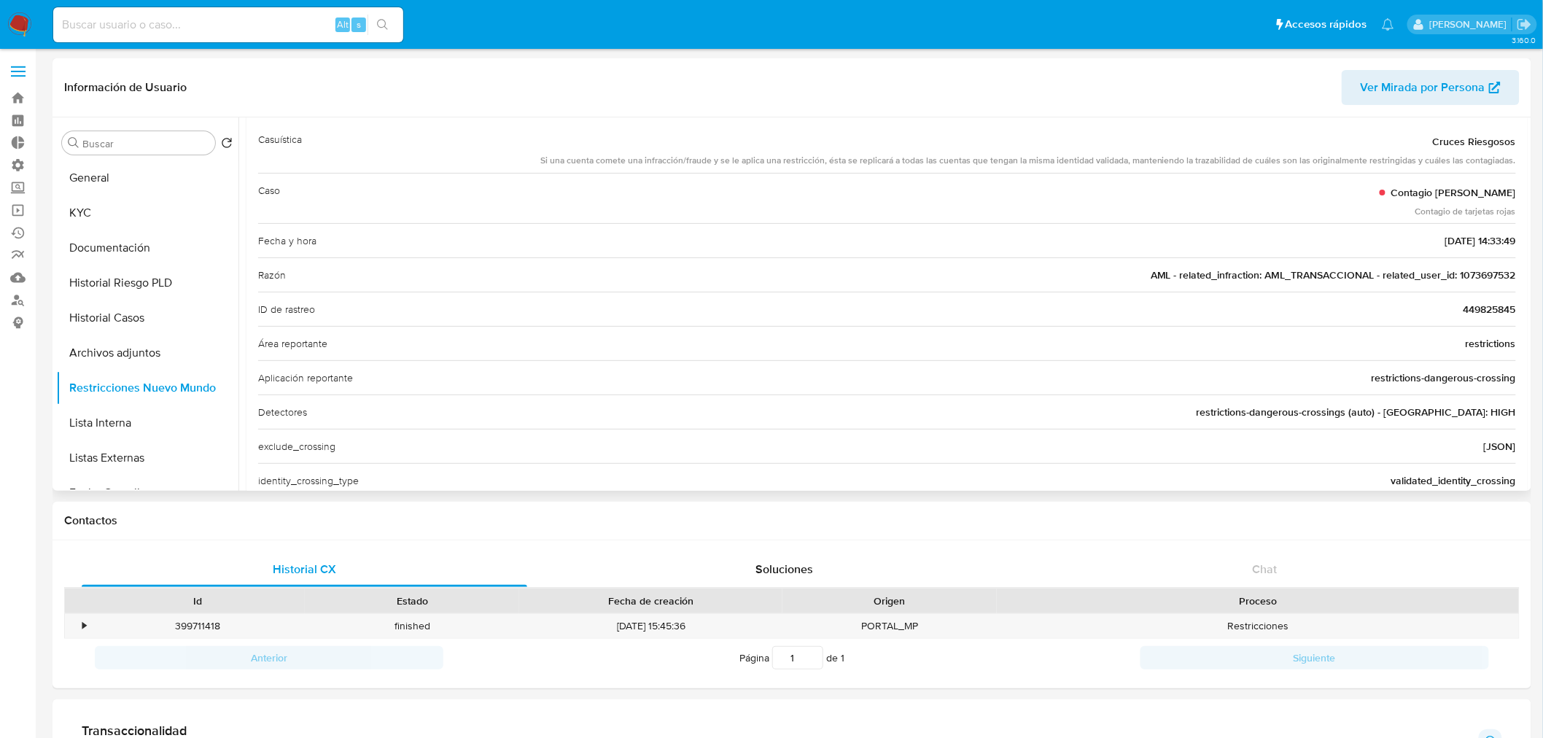
drag, startPoint x: 1507, startPoint y: 277, endPoint x: 1454, endPoint y: 273, distance: 53.4
click at [1454, 273] on div "Casuística Cruces Riesgosos Si una cuenta comete una infracción/fraude y se le …" at bounding box center [886, 499] width 1281 height 776
click at [173, 33] on div "Alt s" at bounding box center [228, 24] width 350 height 35
click at [168, 29] on input at bounding box center [228, 24] width 350 height 19
paste input "1073697532"
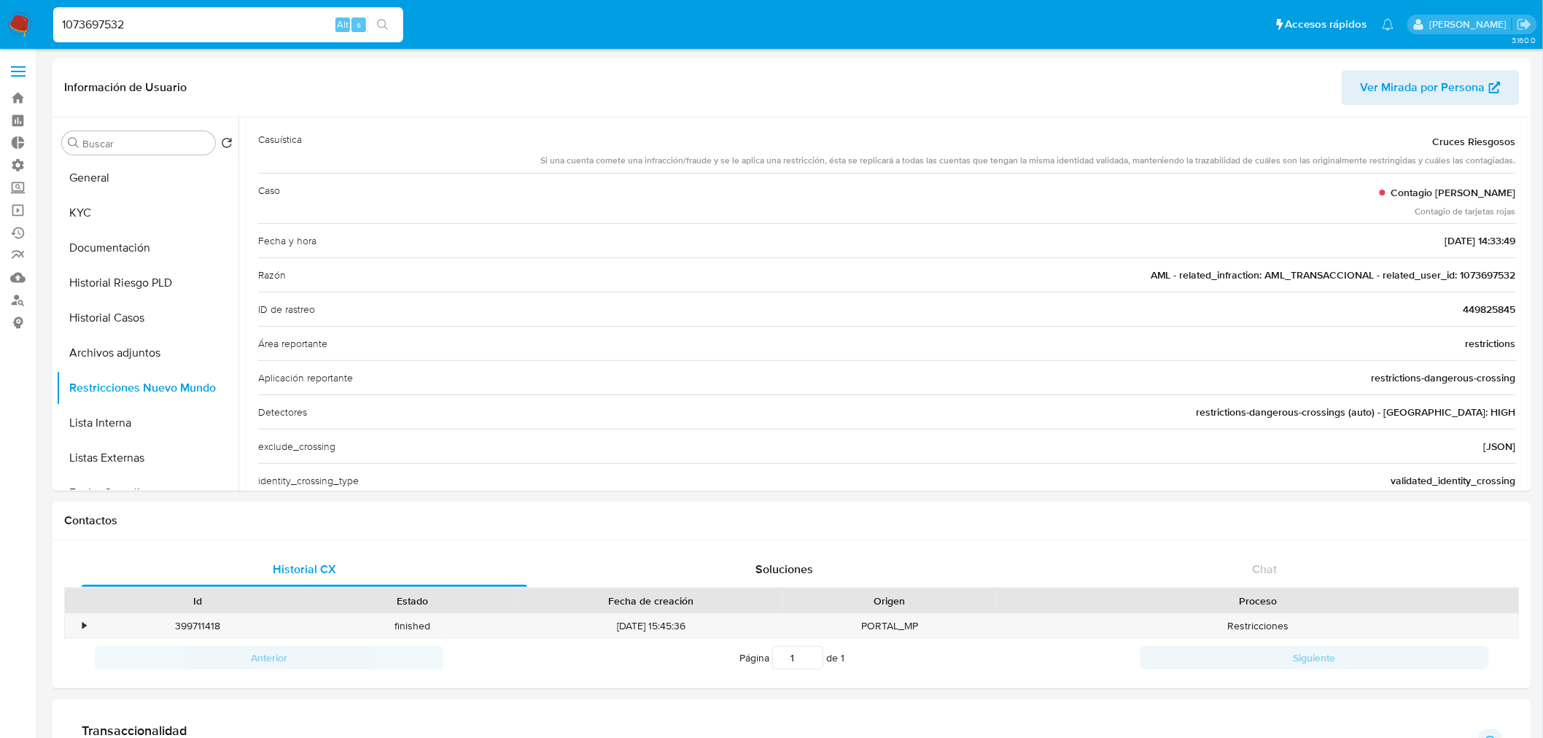
type input "1073697532"
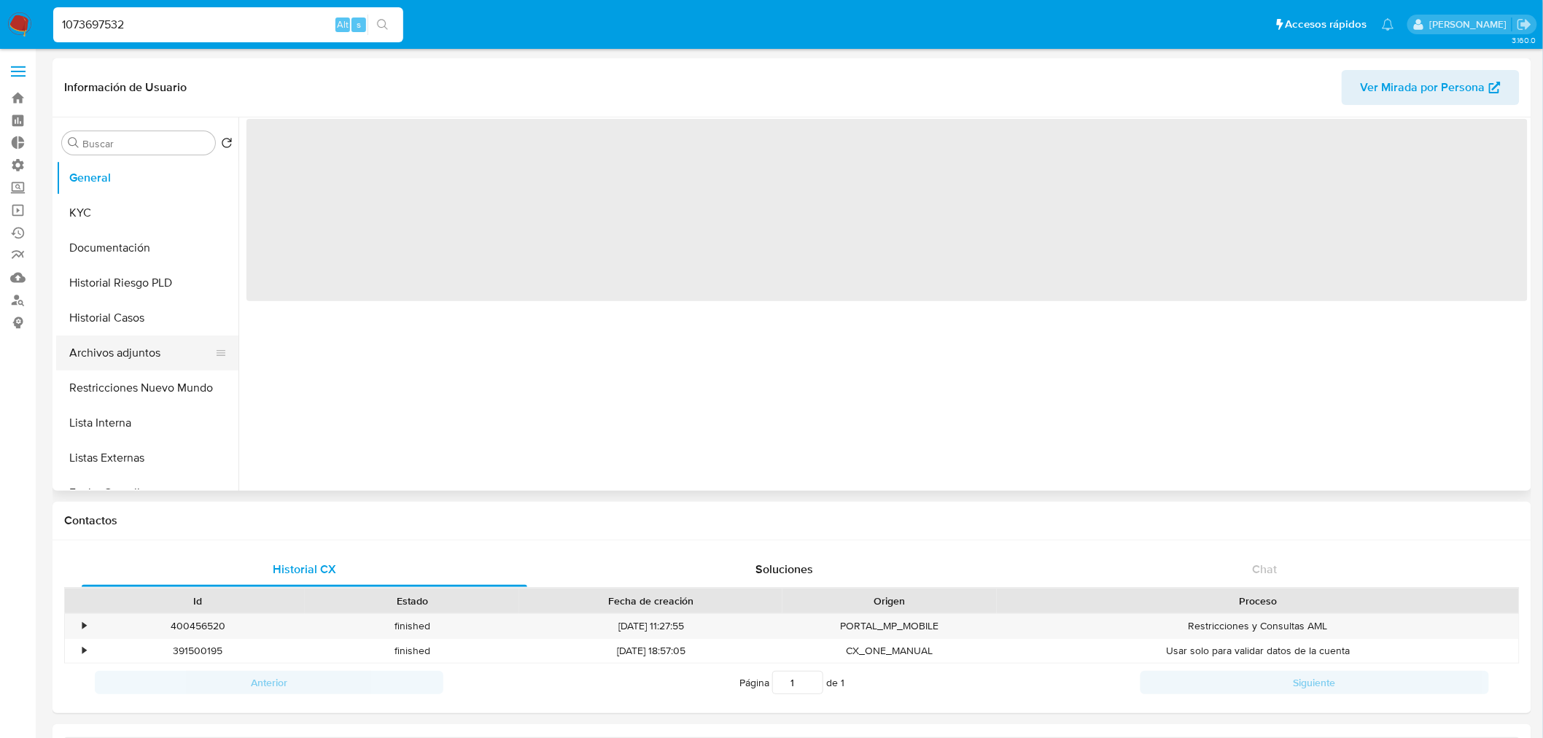
select select "10"
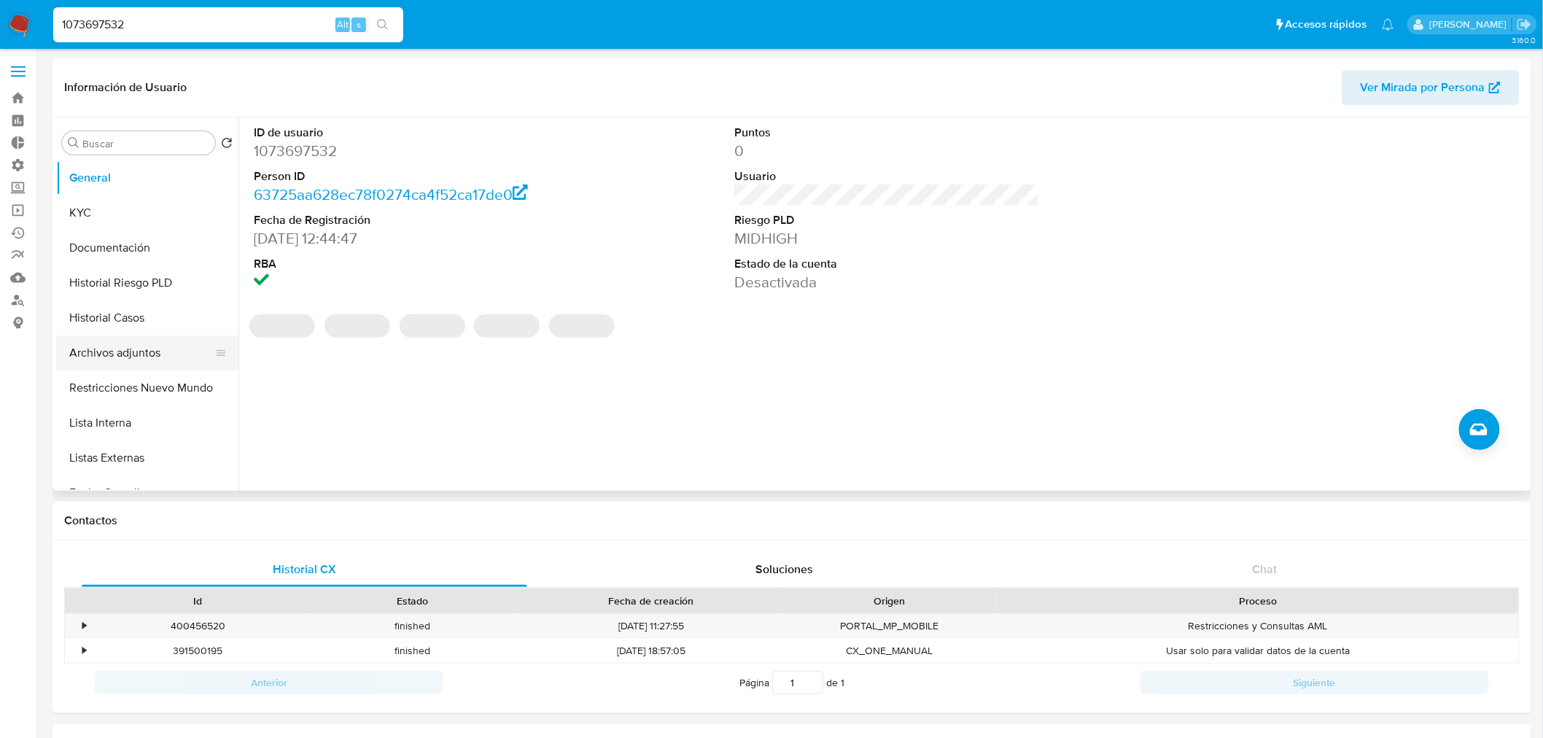
click at [137, 347] on button "Archivos adjuntos" at bounding box center [141, 352] width 171 height 35
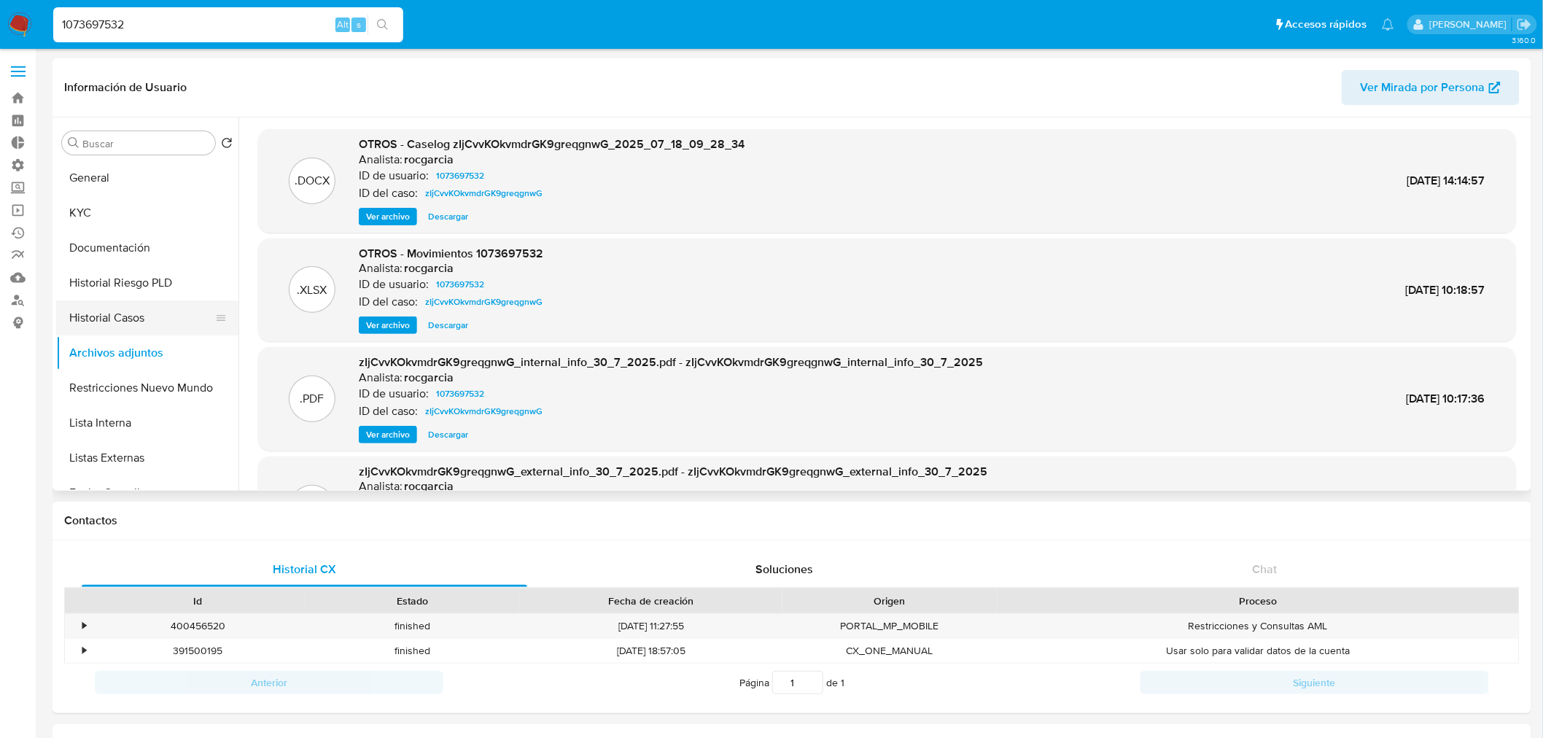
click at [111, 308] on button "Historial Casos" at bounding box center [141, 317] width 171 height 35
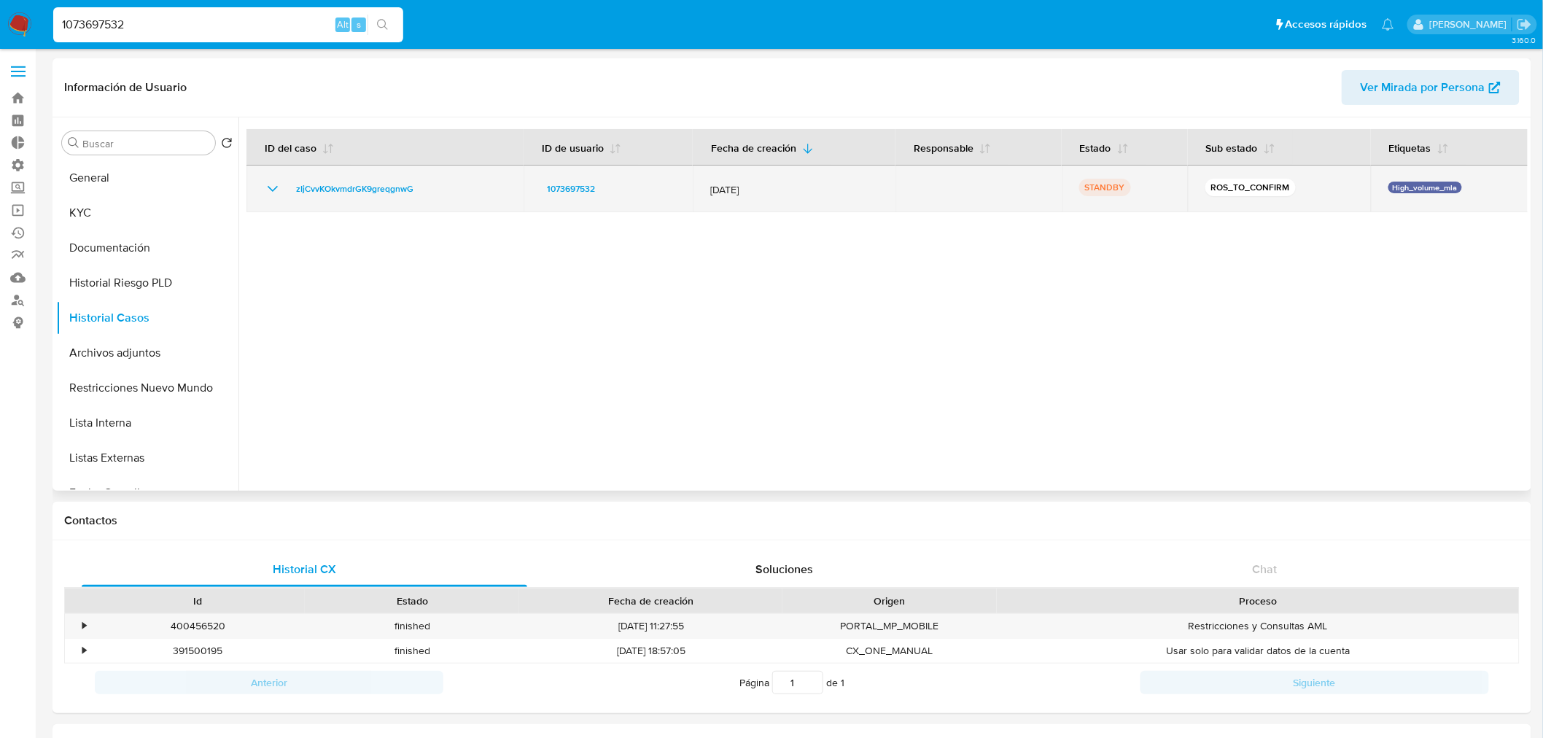
click at [271, 190] on icon "Mostrar/Ocultar" at bounding box center [273, 189] width 10 height 6
click at [305, 190] on span "zIjCvvKOkvmdrGK9greqgnwG" at bounding box center [354, 188] width 117 height 17
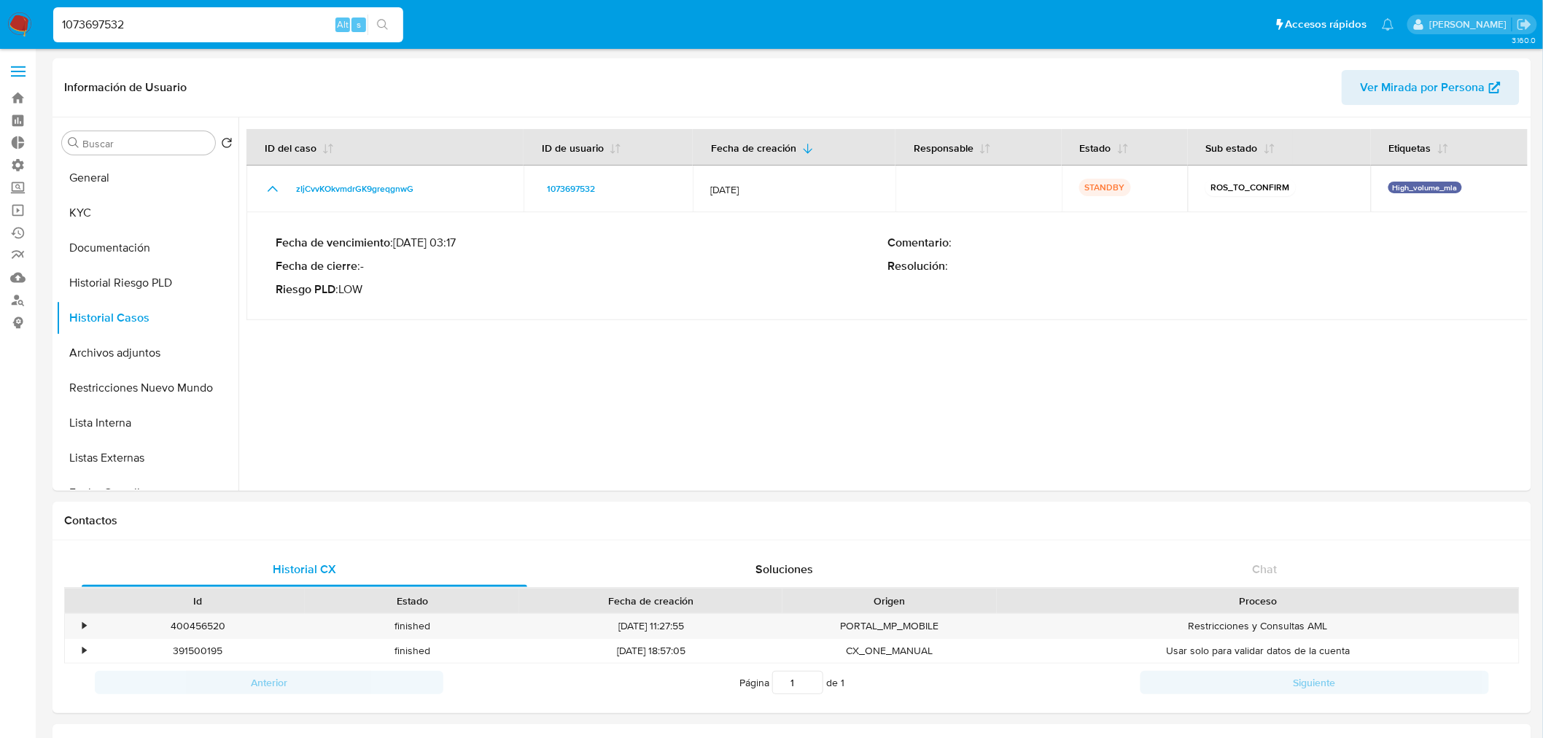
drag, startPoint x: 177, startPoint y: 20, endPoint x: -495, endPoint y: 31, distance: 672.4
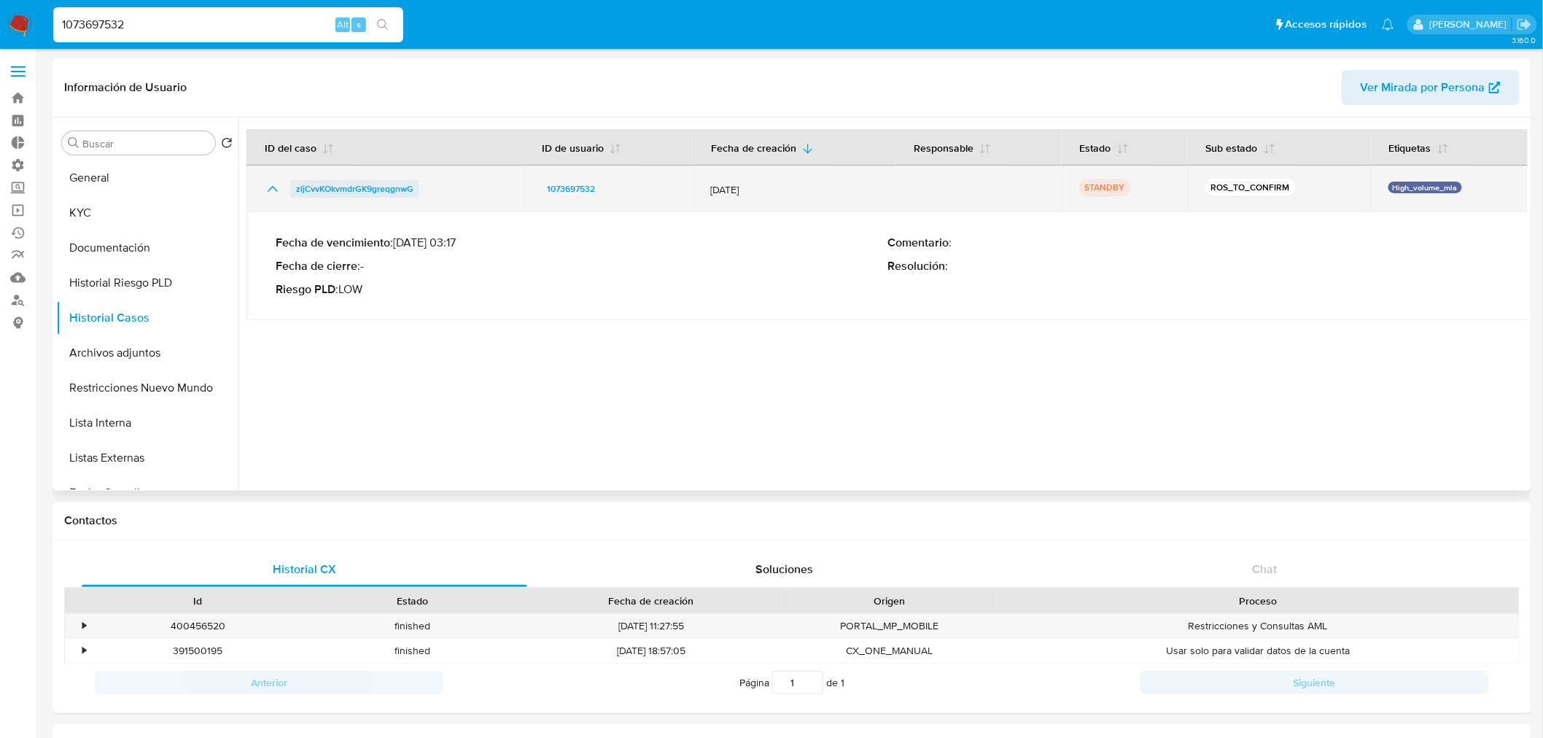
click at [377, 185] on span "zIjCvvKOkvmdrGK9greqgnwG" at bounding box center [354, 188] width 117 height 17
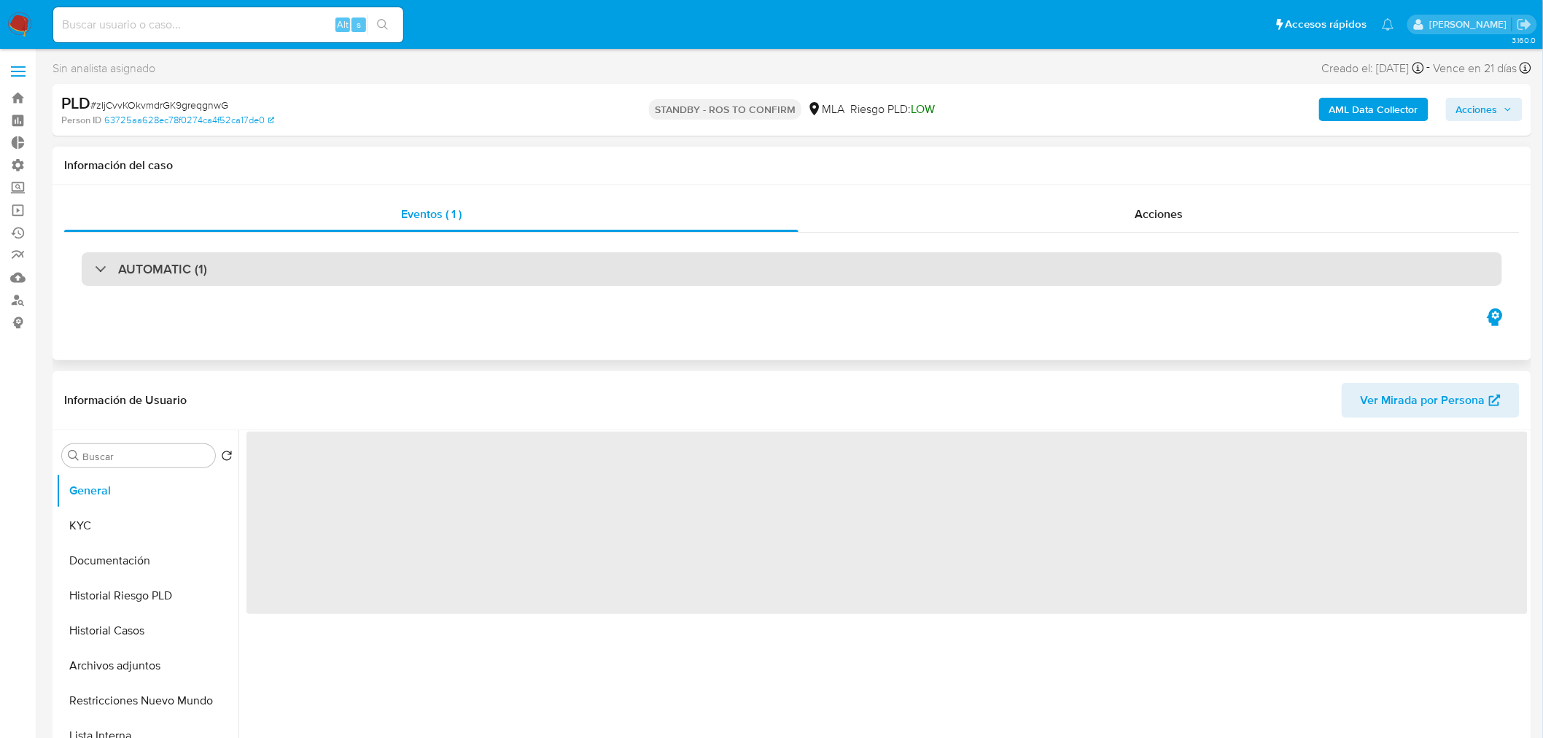
select select "10"
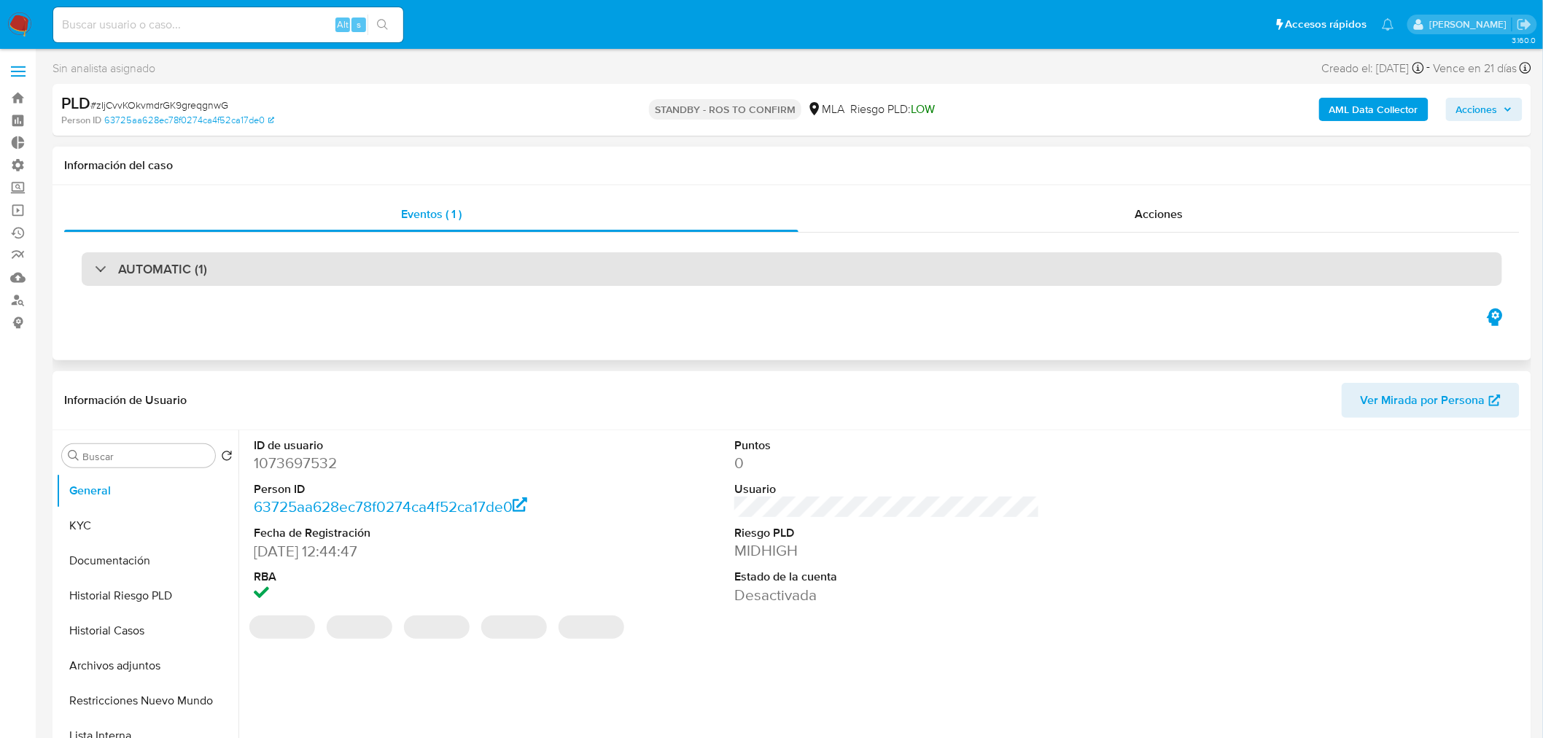
click at [192, 268] on h3 "AUTOMATIC (1)" at bounding box center [162, 269] width 89 height 16
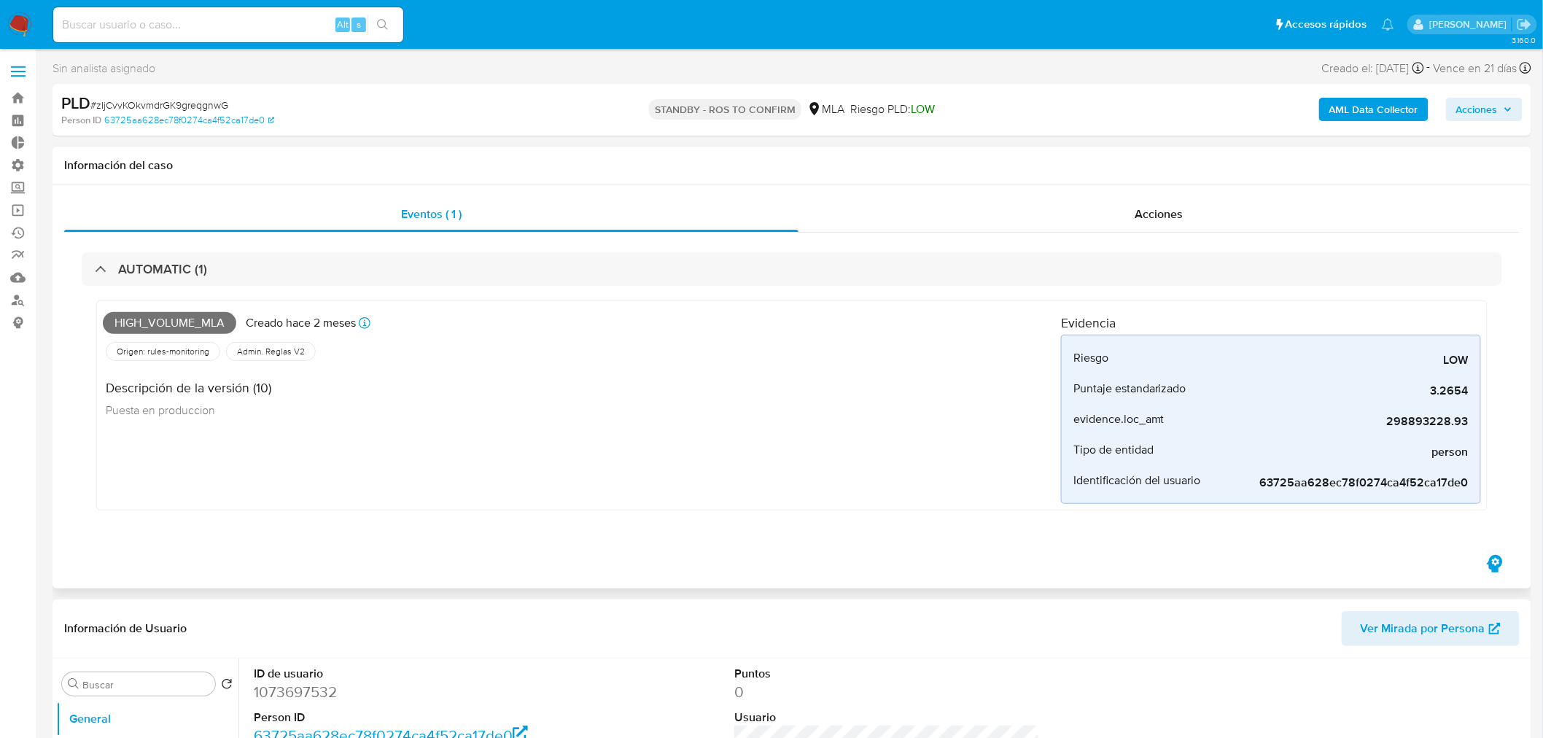
click at [1233, 194] on div "Eventos ( 1 ) Acciones AUTOMATIC (1) High_volume_mla Creado hace 2 meses Creado…" at bounding box center [791, 386] width 1479 height 403
drag, startPoint x: 1191, startPoint y: 208, endPoint x: 1178, endPoint y: 210, distance: 13.3
click at [1190, 208] on div "Acciones" at bounding box center [1159, 214] width 722 height 35
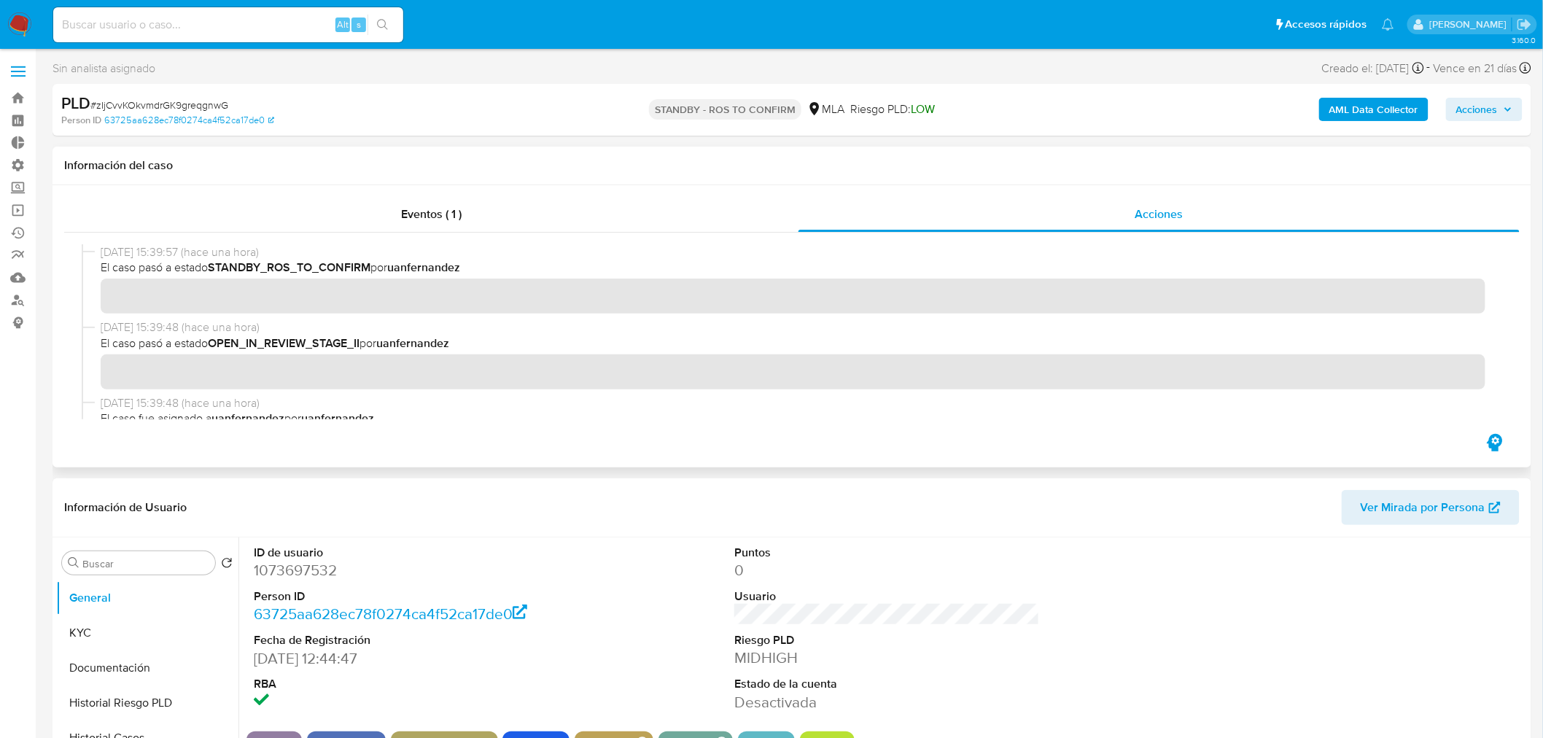
drag, startPoint x: 471, startPoint y: 268, endPoint x: 420, endPoint y: 272, distance: 51.2
click at [417, 271] on span "El caso pasó a estado STANDBY_ROS_TO_CONFIRM por uanfernandez" at bounding box center [799, 268] width 1396 height 16
click at [236, 27] on input at bounding box center [228, 24] width 350 height 19
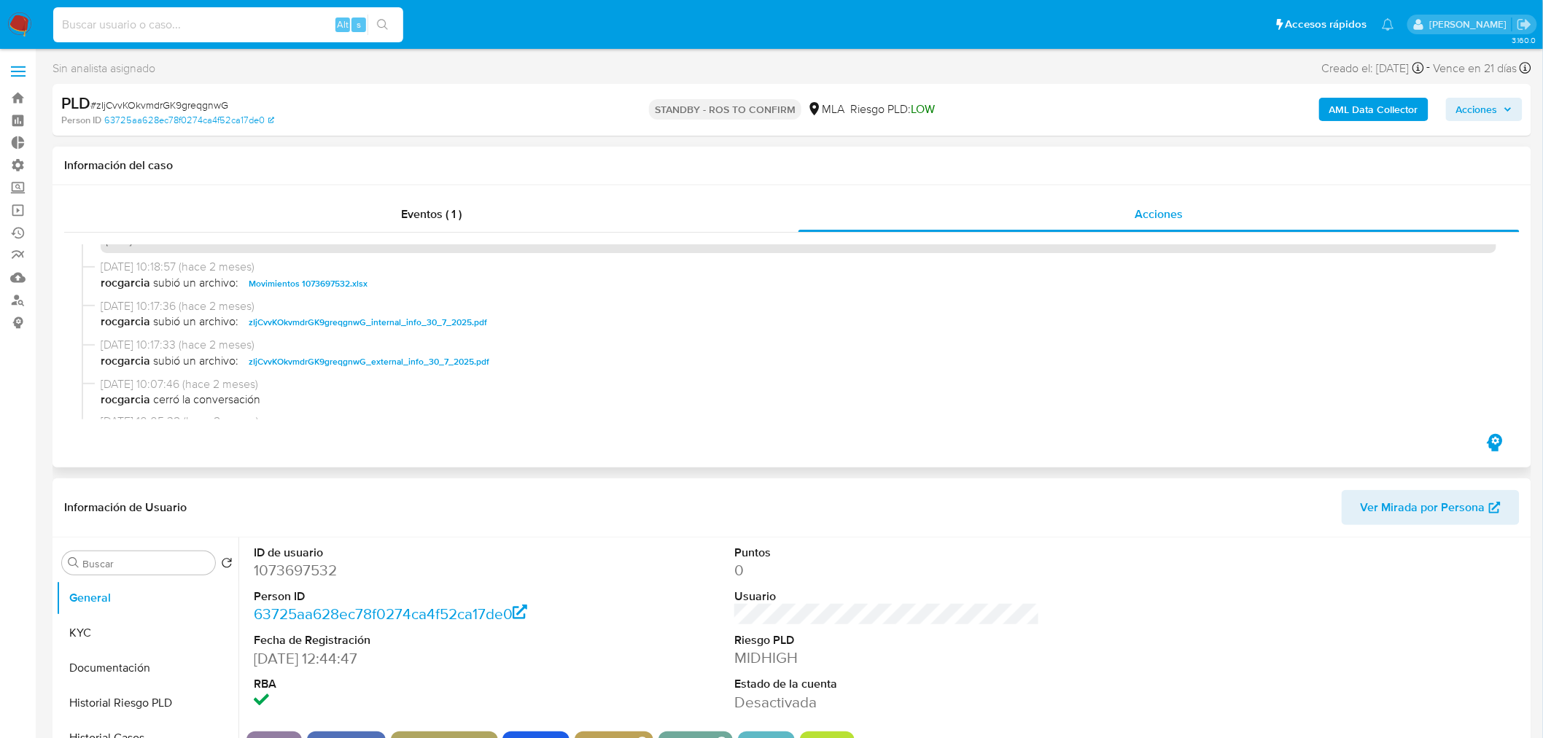
scroll to position [1296, 0]
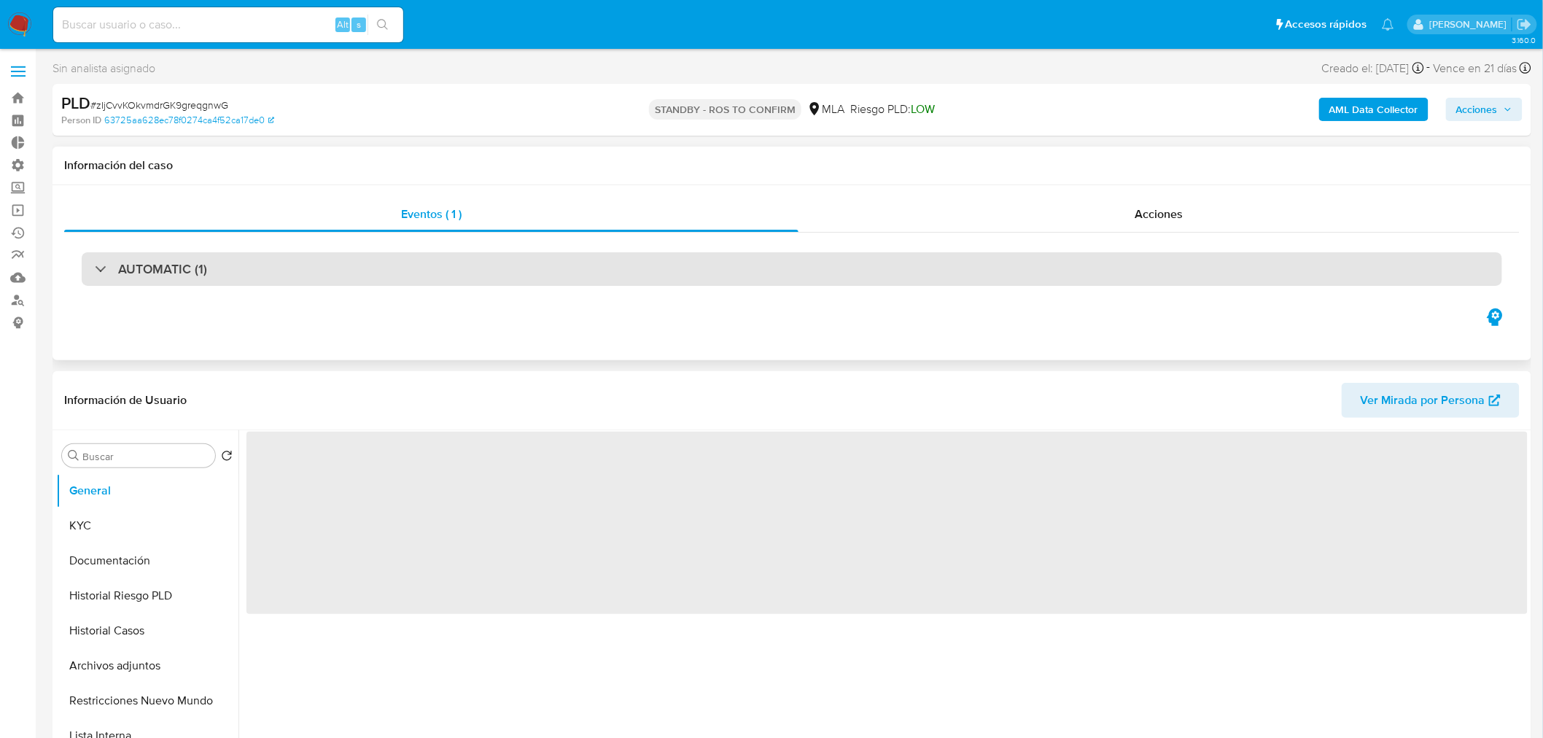
select select "10"
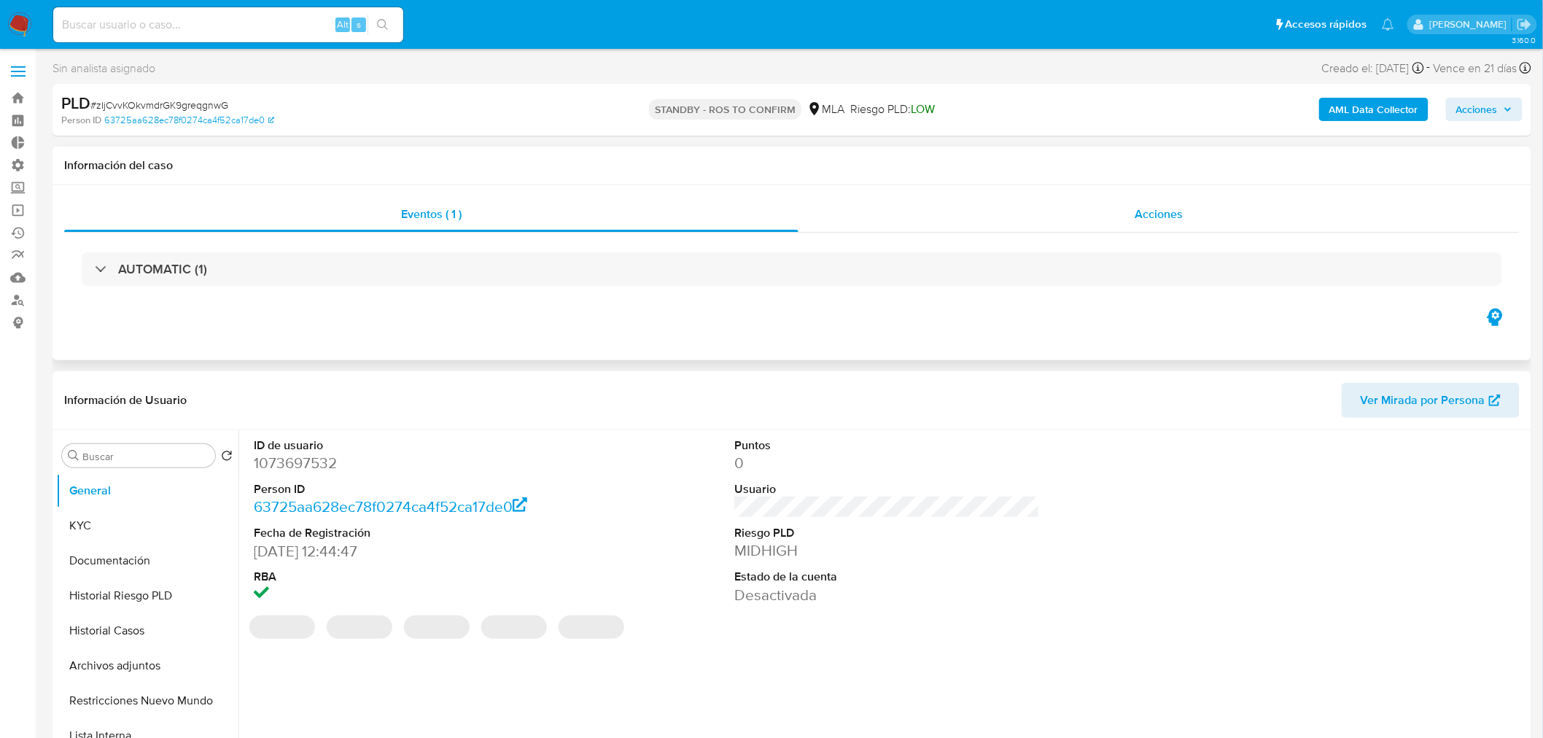
click at [1146, 212] on span "Acciones" at bounding box center [1159, 214] width 48 height 17
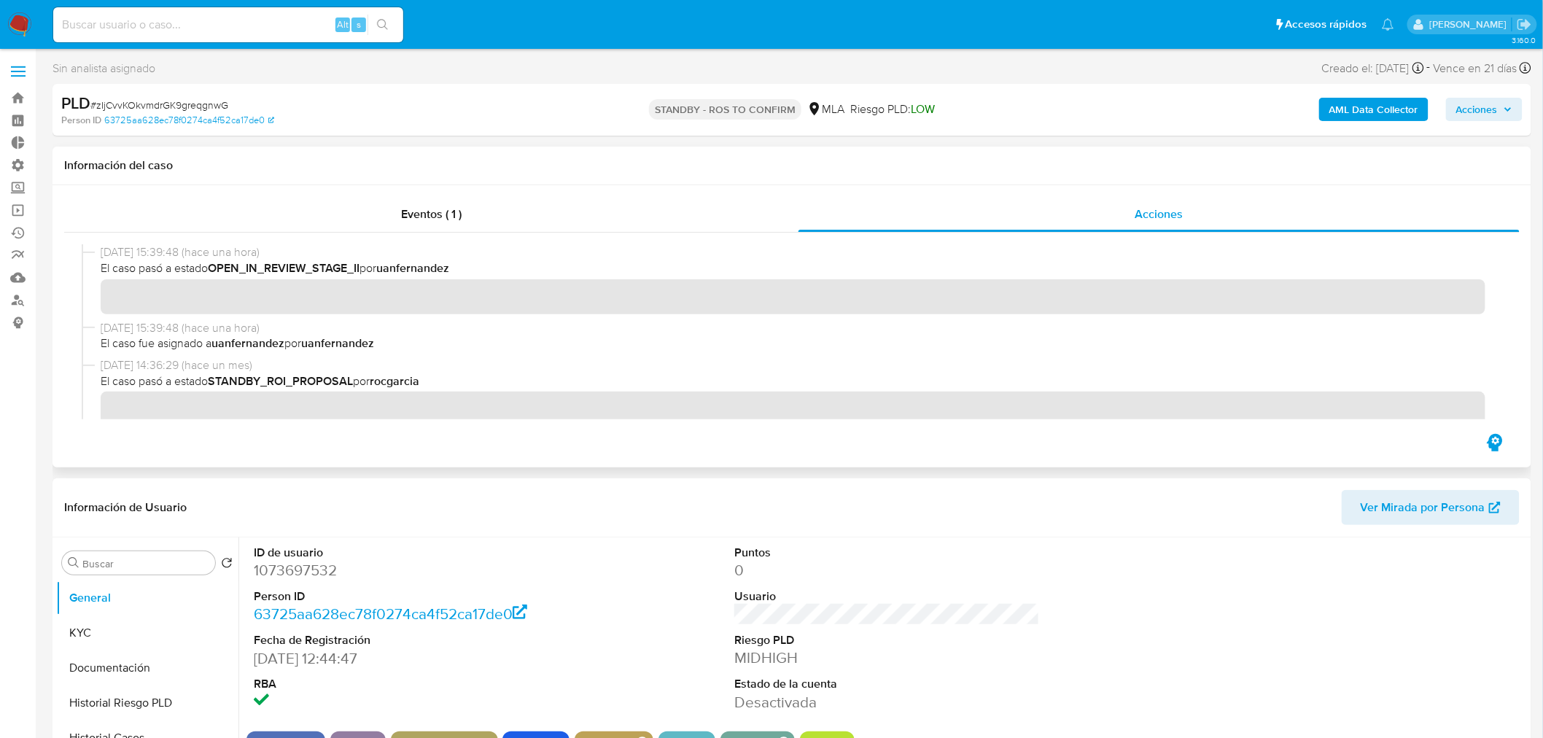
scroll to position [162, 0]
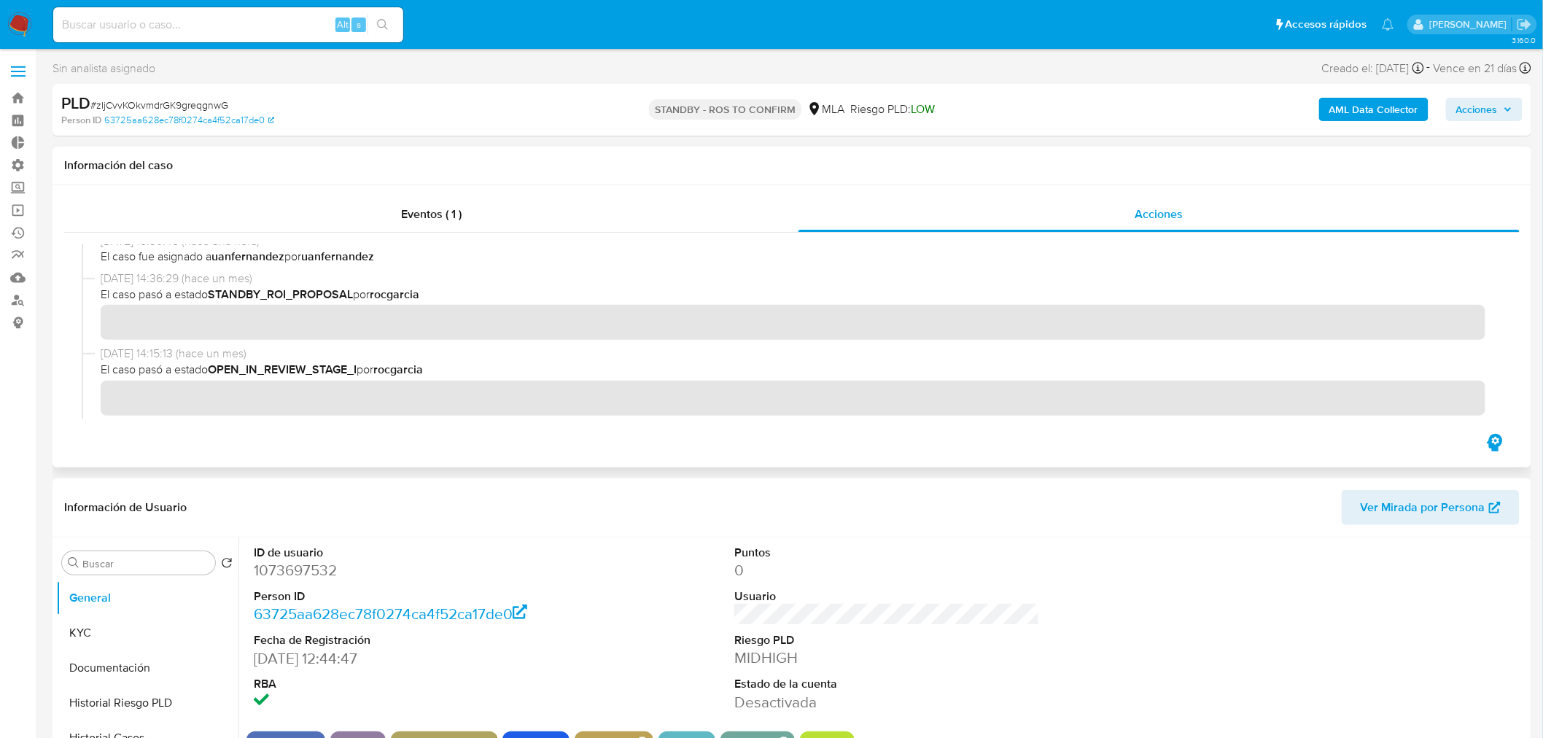
drag, startPoint x: 390, startPoint y: 296, endPoint x: 399, endPoint y: 303, distance: 10.9
click at [391, 296] on b "rocgarcia" at bounding box center [395, 294] width 50 height 17
click at [397, 295] on b "rocgarcia" at bounding box center [395, 294] width 50 height 17
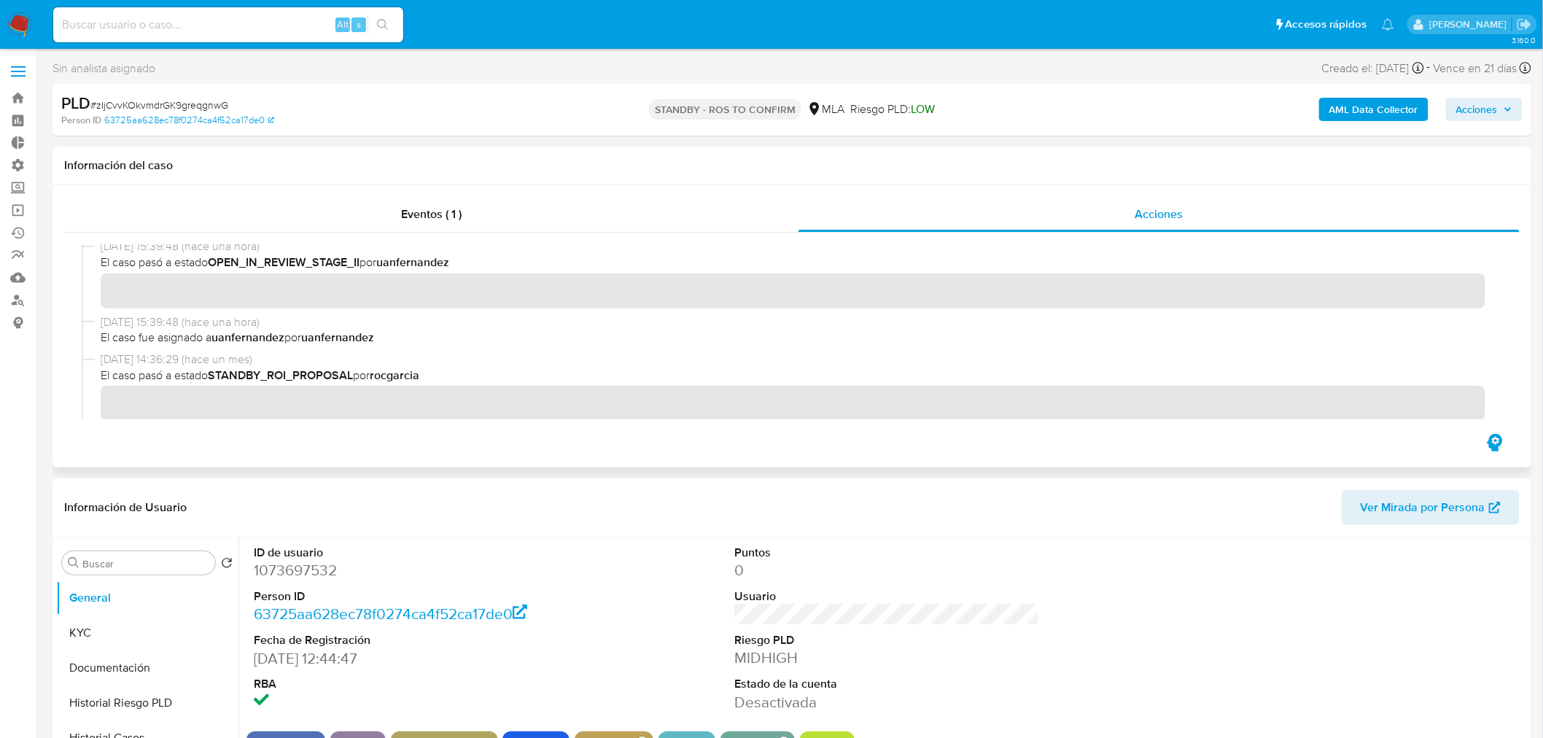
scroll to position [0, 0]
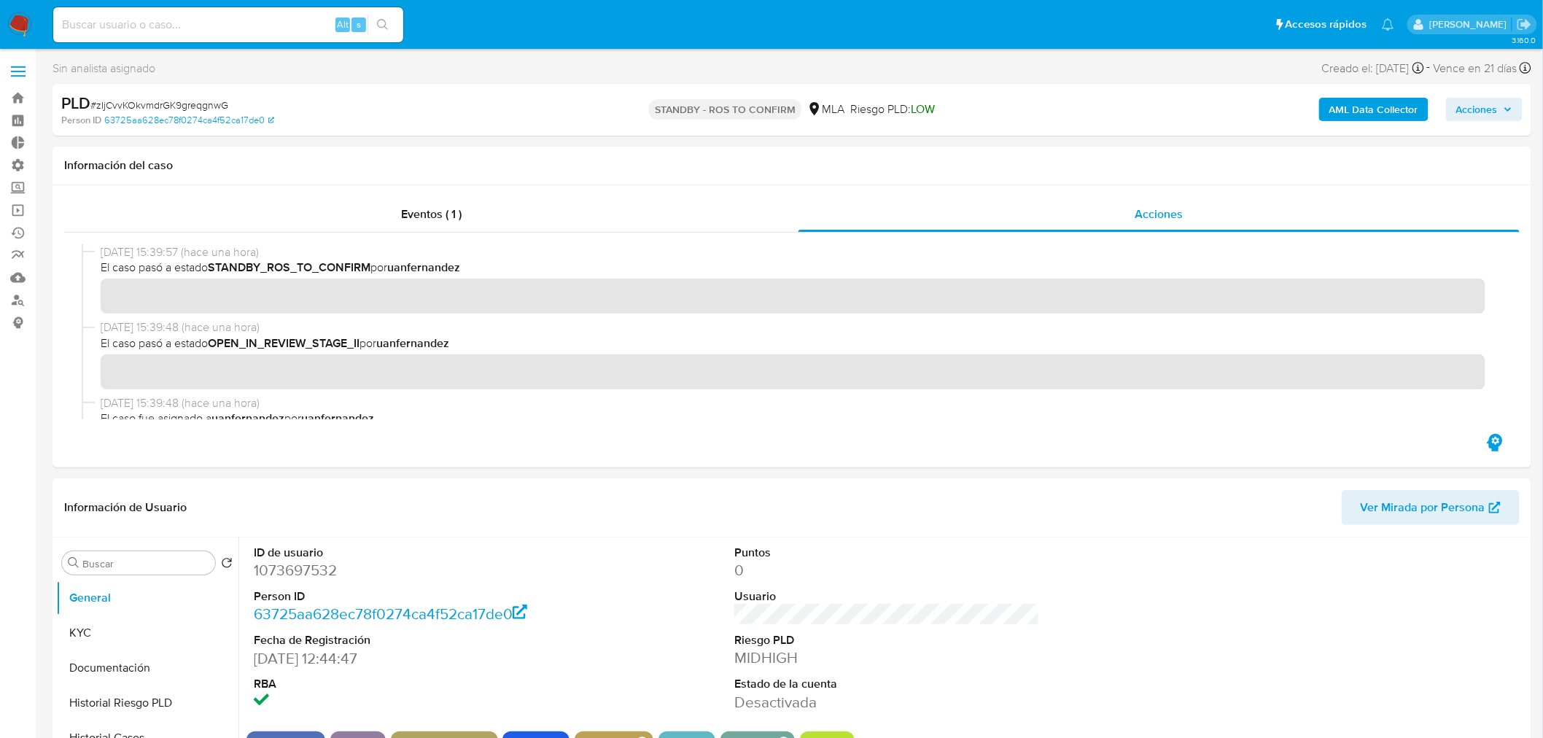
click at [254, 17] on input at bounding box center [228, 24] width 350 height 19
type input "r"
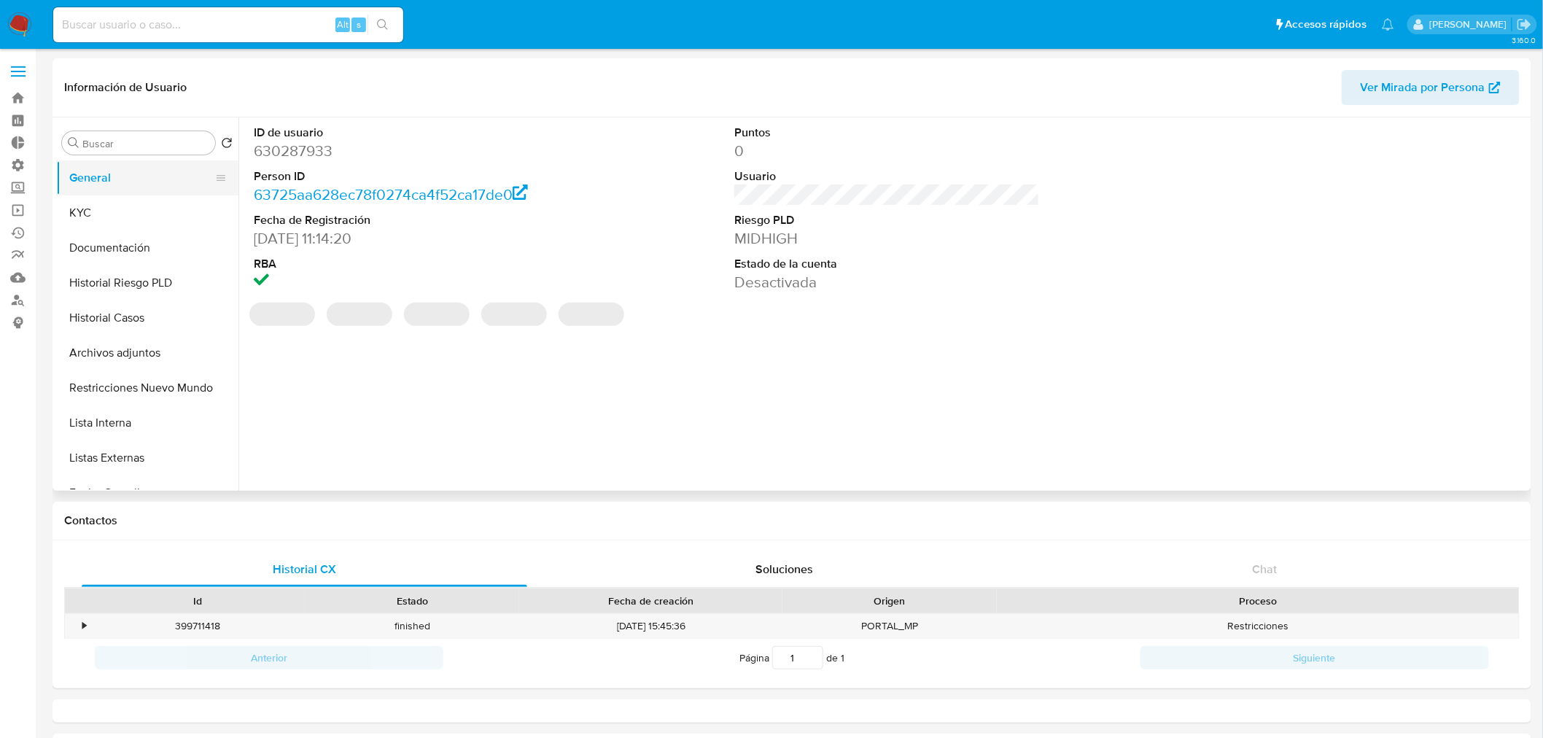
select select "10"
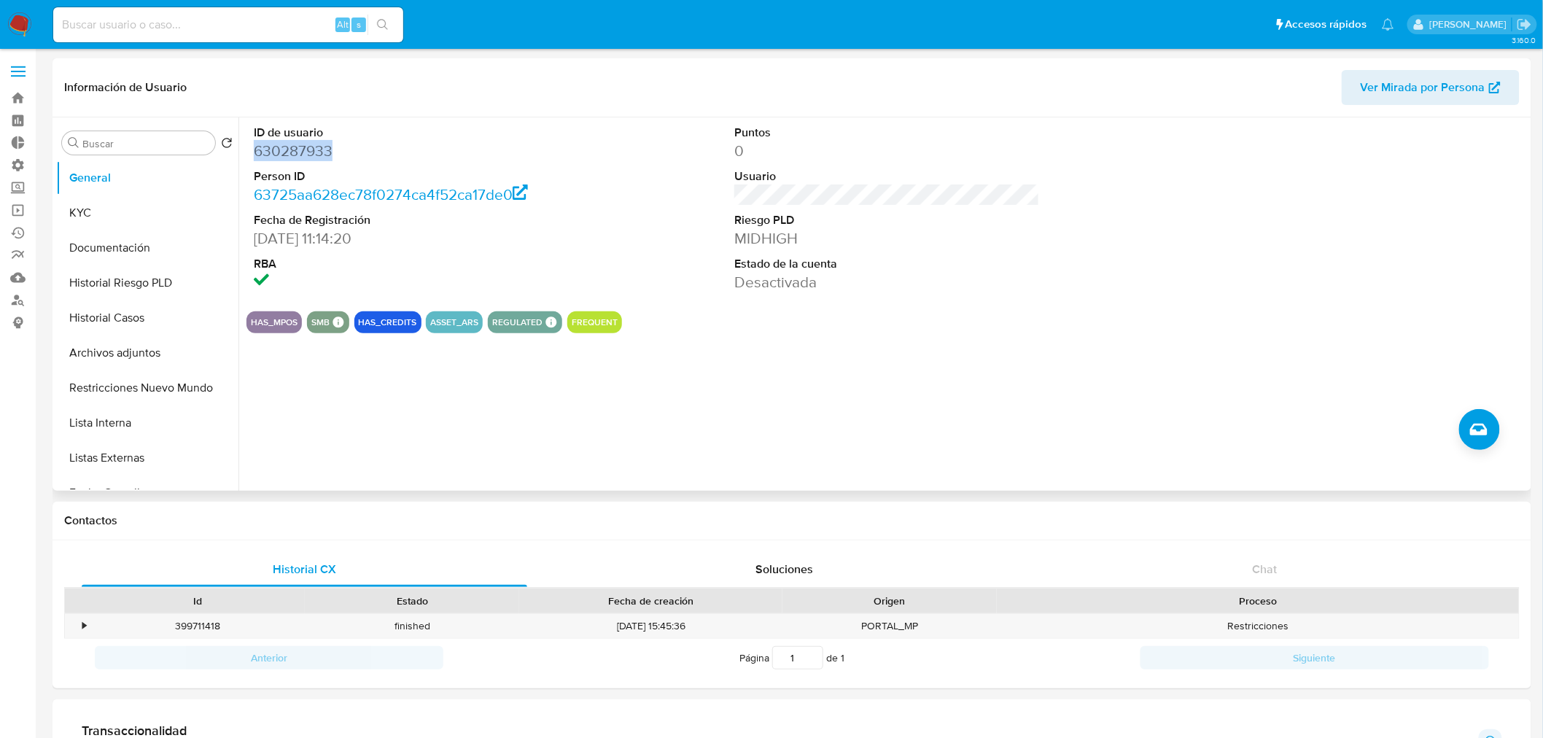
drag, startPoint x: 362, startPoint y: 147, endPoint x: 249, endPoint y: 159, distance: 114.3
click at [249, 159] on div "ID de usuario 630287933 Person ID 63725aa628ec78f0274ca4f52ca17de0 Fecha de Reg…" at bounding box center [406, 208] width 320 height 182
copy dd "630287933"
